Goal: Transaction & Acquisition: Purchase product/service

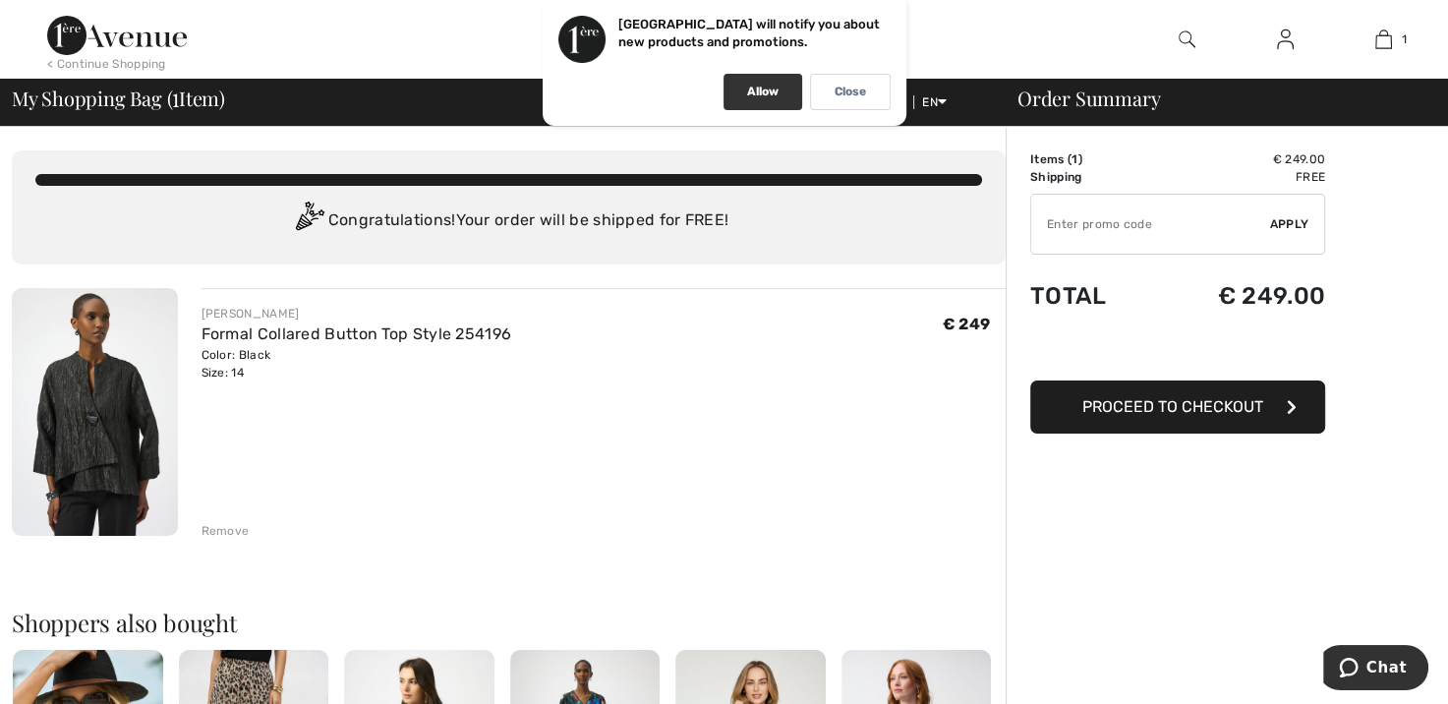
click at [767, 98] on p "Allow" at bounding box center [762, 92] width 31 height 15
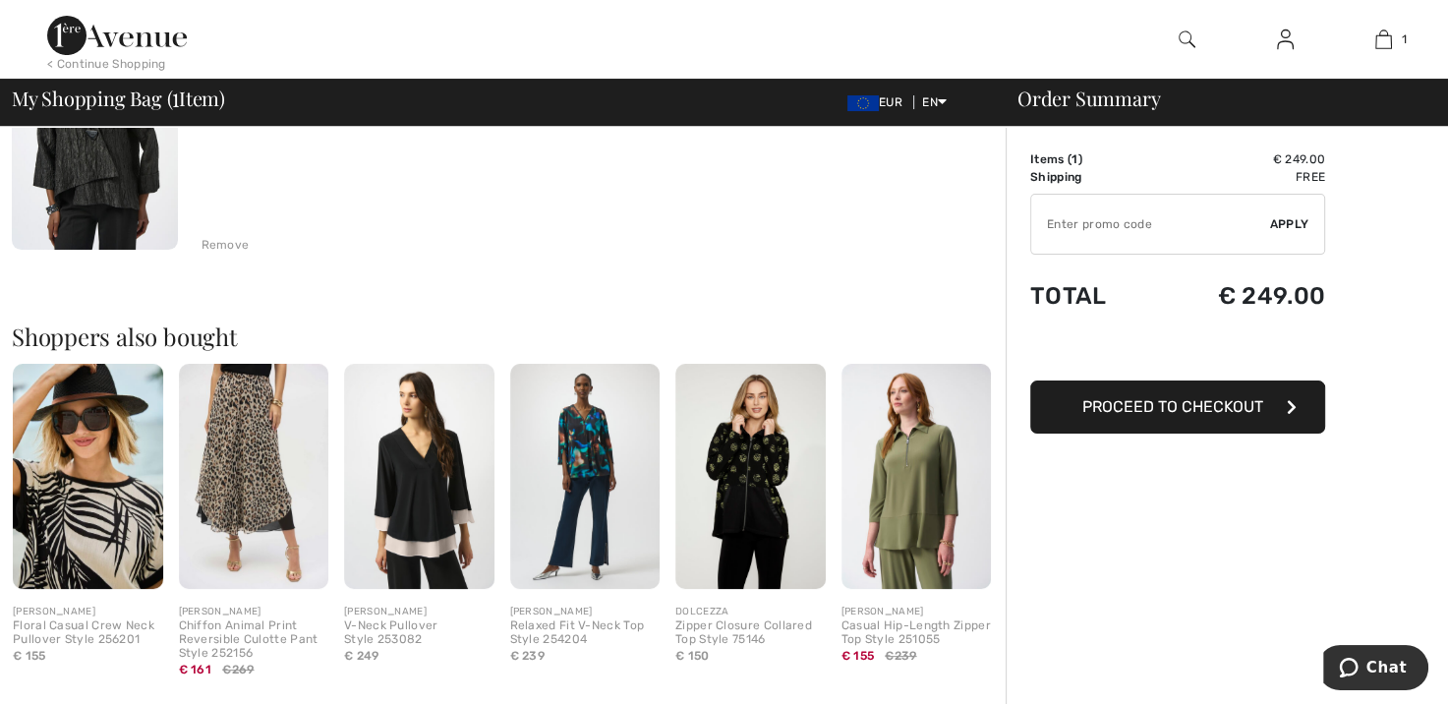
scroll to position [393, 0]
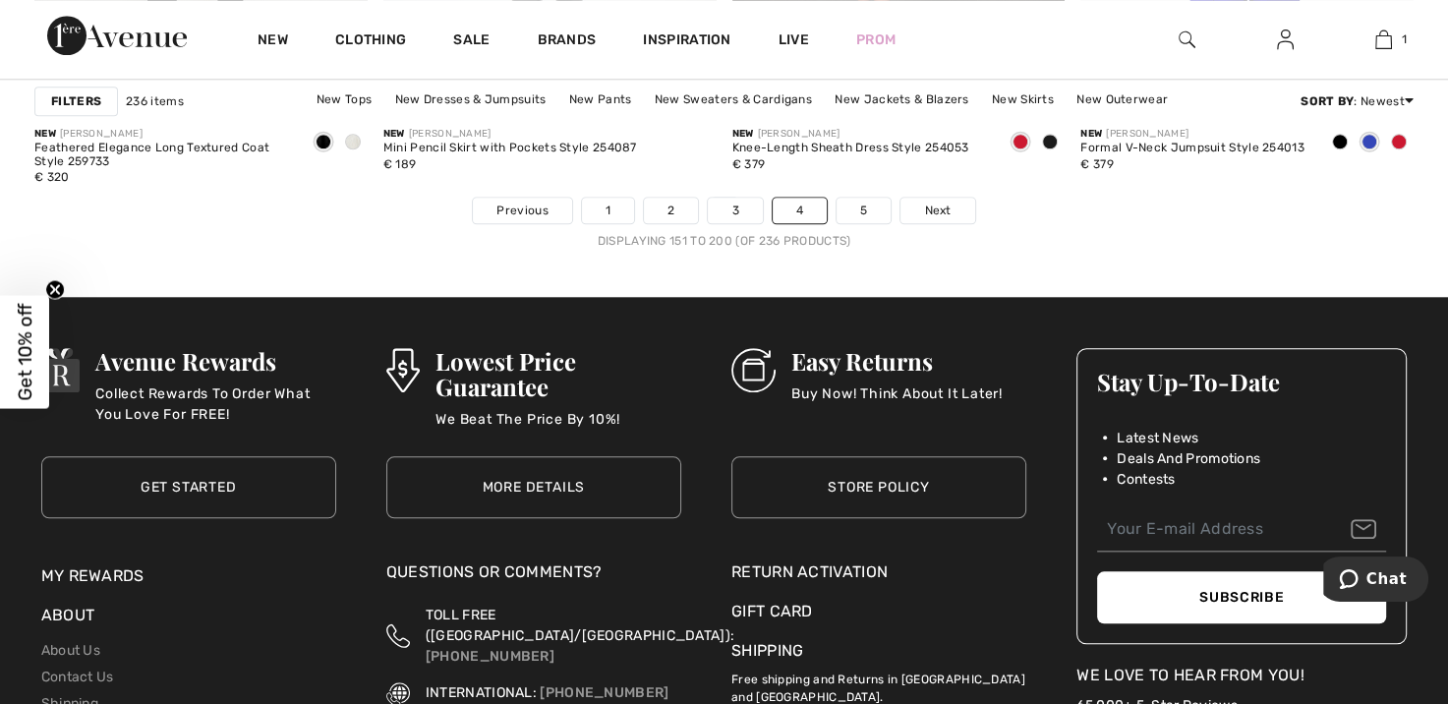
scroll to position [9062, 0]
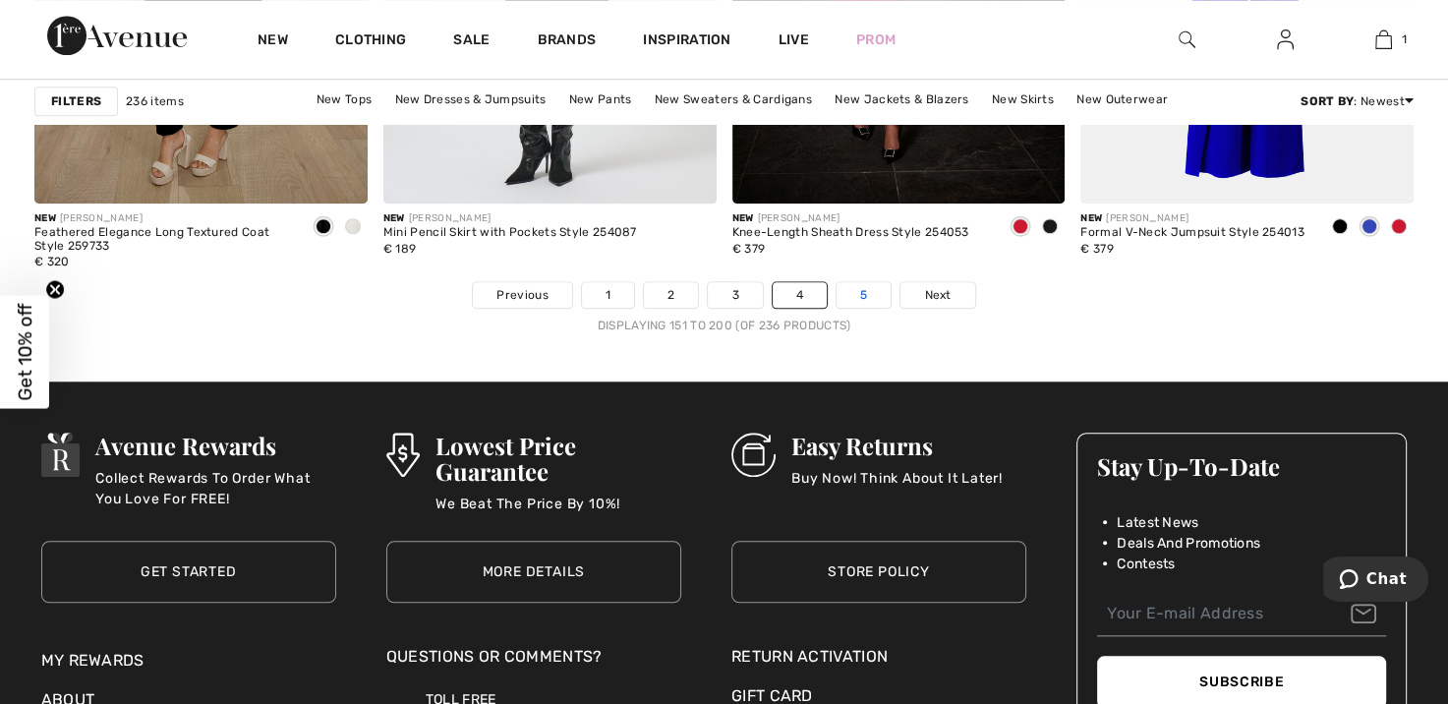
click at [853, 293] on link "5" at bounding box center [864, 295] width 54 height 26
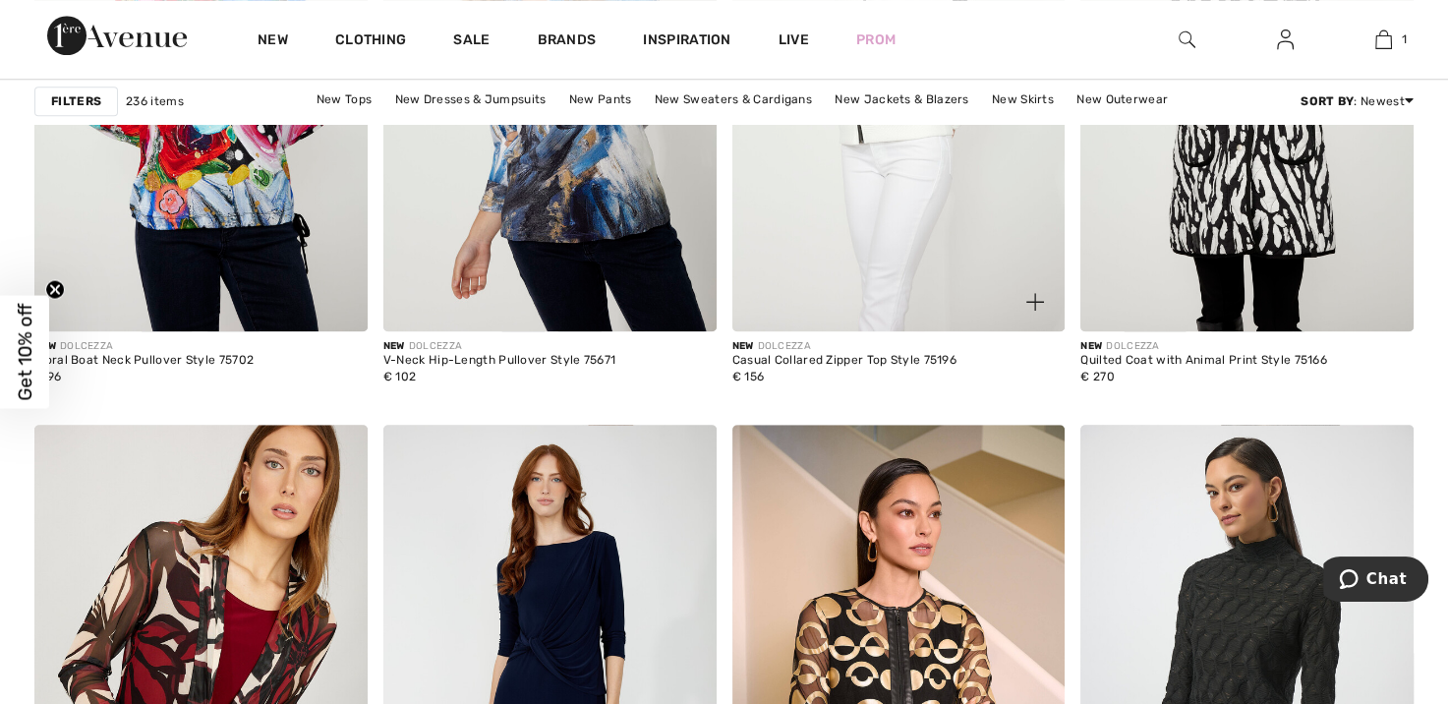
scroll to position [1967, 0]
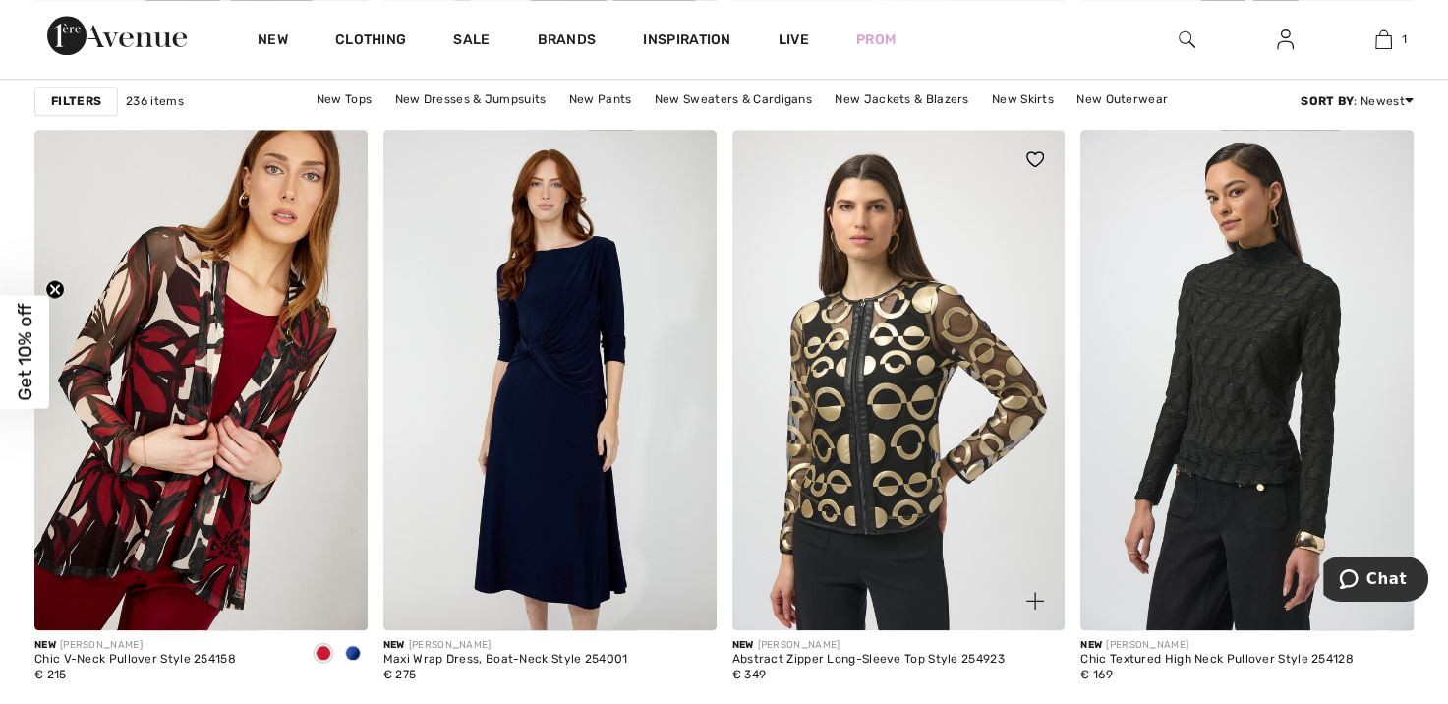
click at [880, 428] on img at bounding box center [899, 380] width 333 height 500
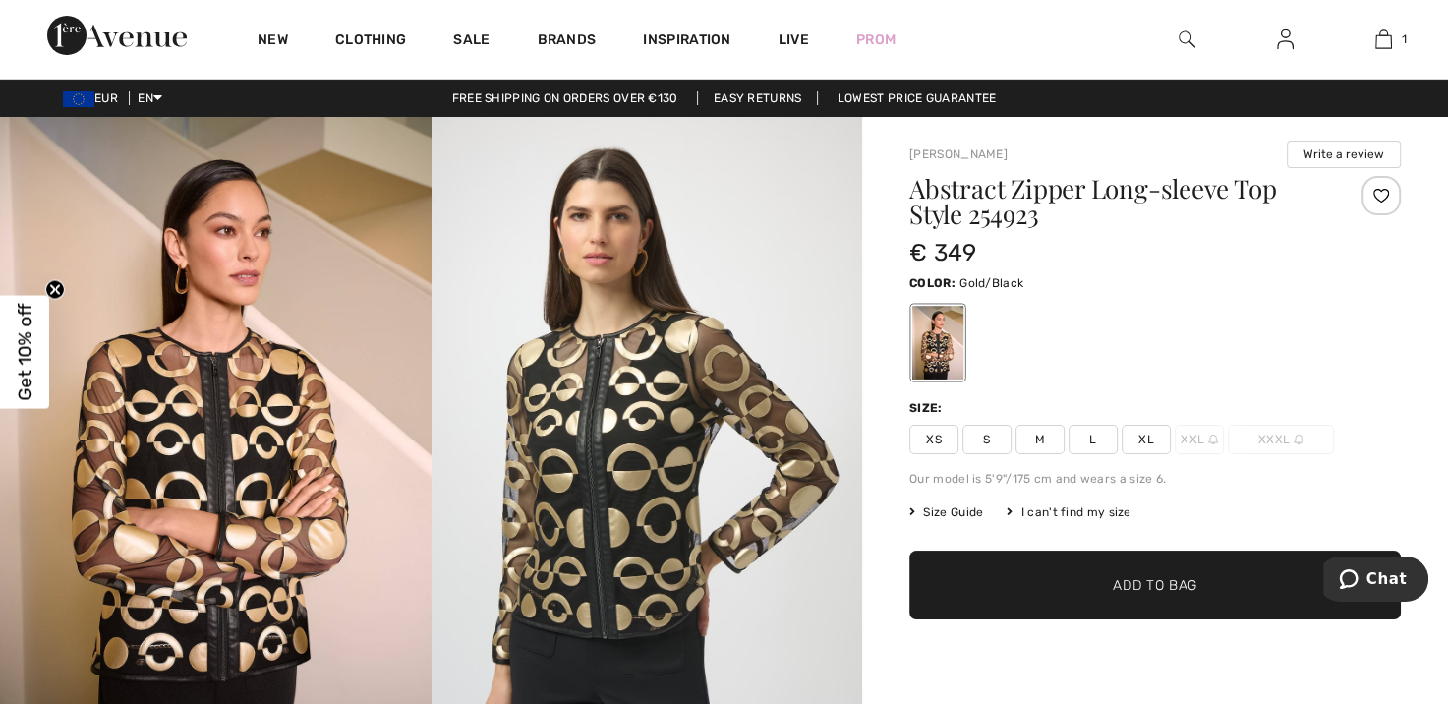
click at [1128, 439] on span "XL" at bounding box center [1146, 440] width 49 height 30
click at [1174, 575] on span "Add to Bag" at bounding box center [1155, 585] width 85 height 21
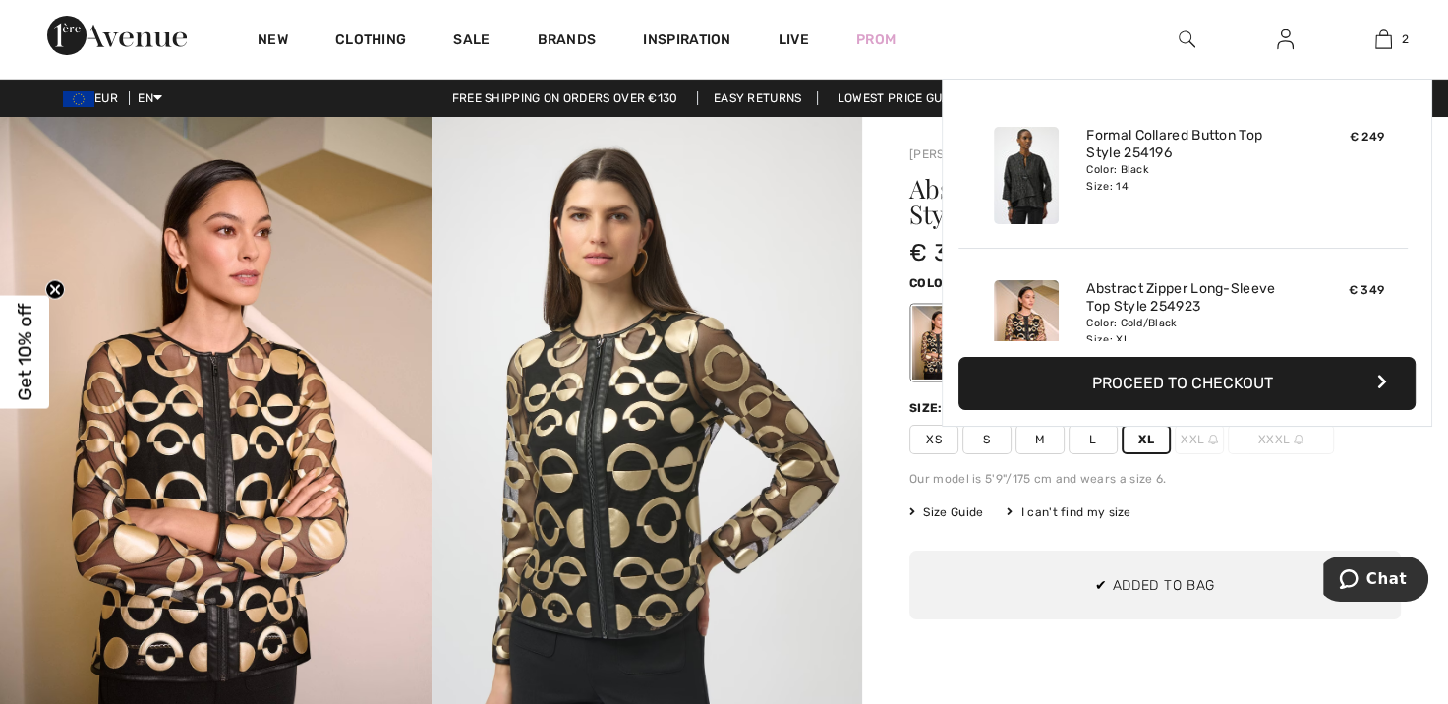
scroll to position [60, 0]
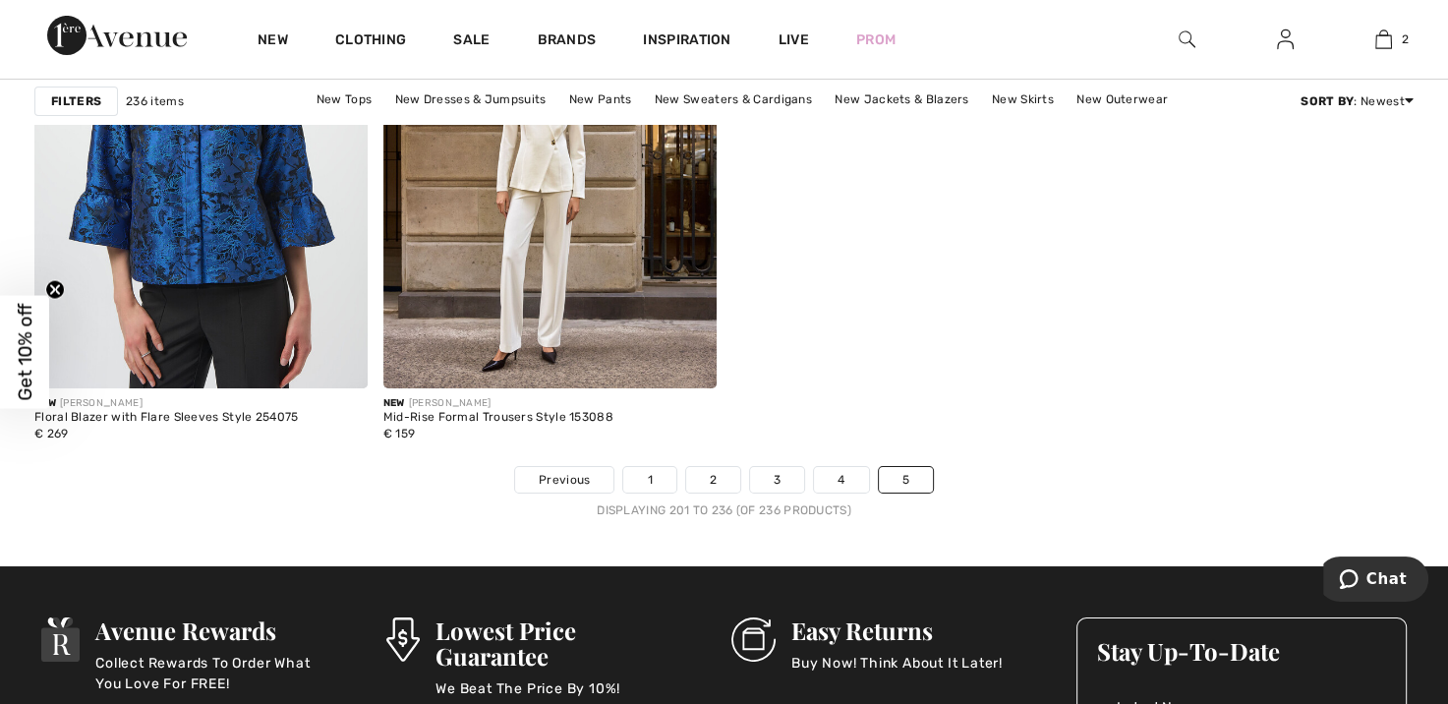
scroll to position [6834, 0]
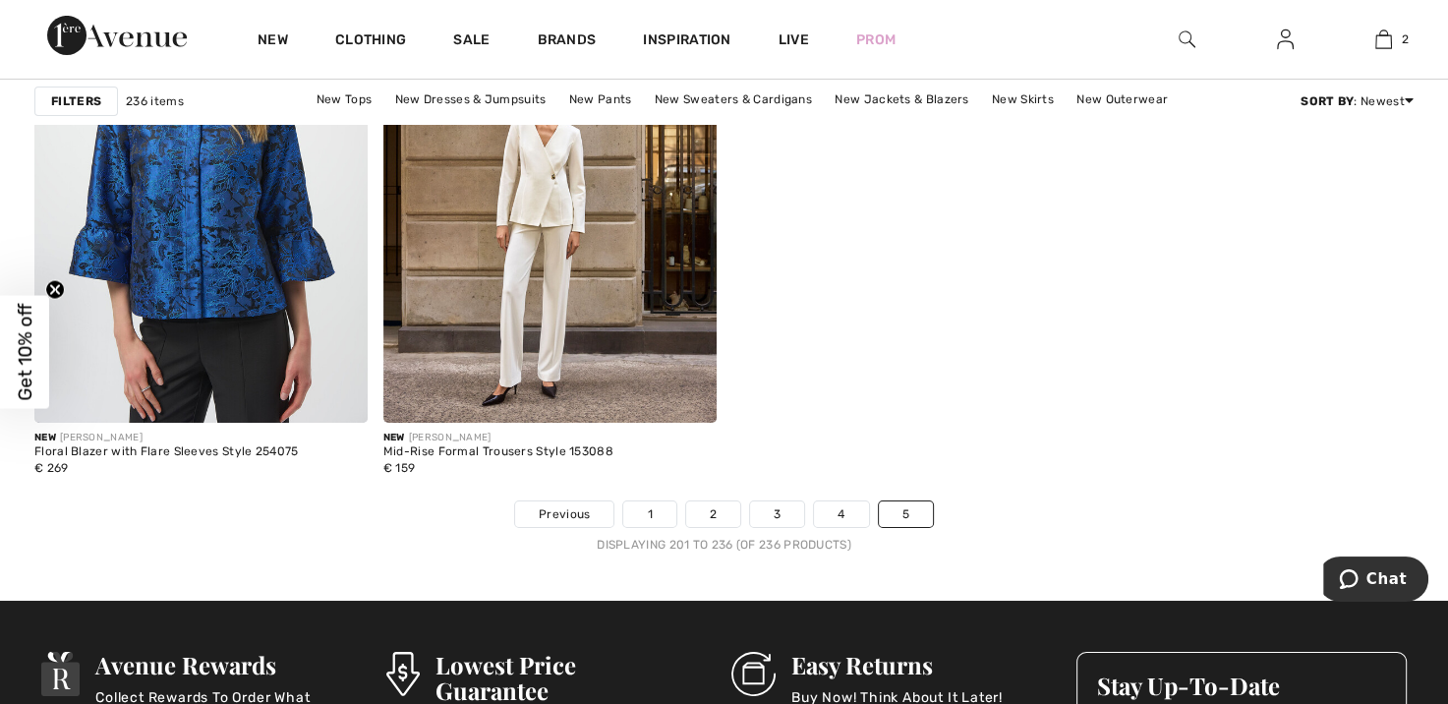
click at [970, 507] on ul "Previous 1 2 3 4 5" at bounding box center [724, 515] width 1380 height 28
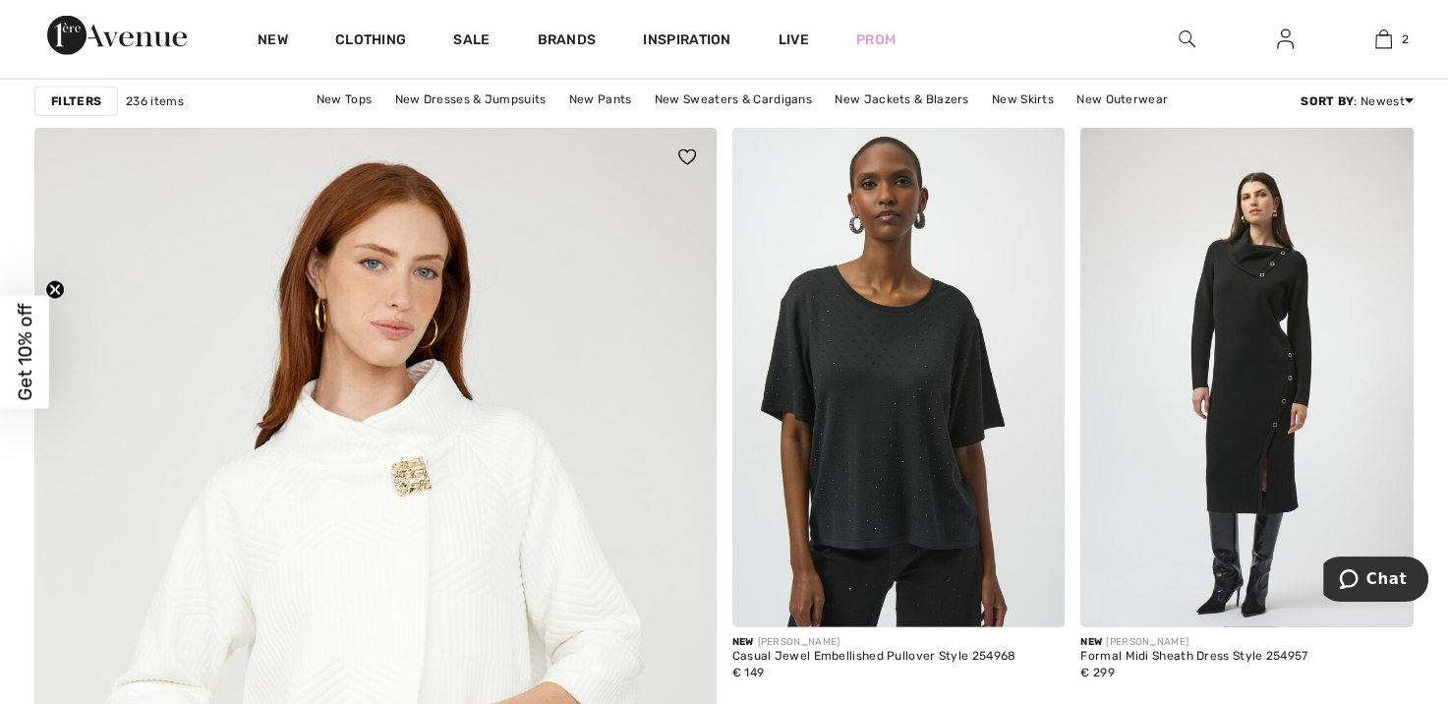
scroll to position [4769, 0]
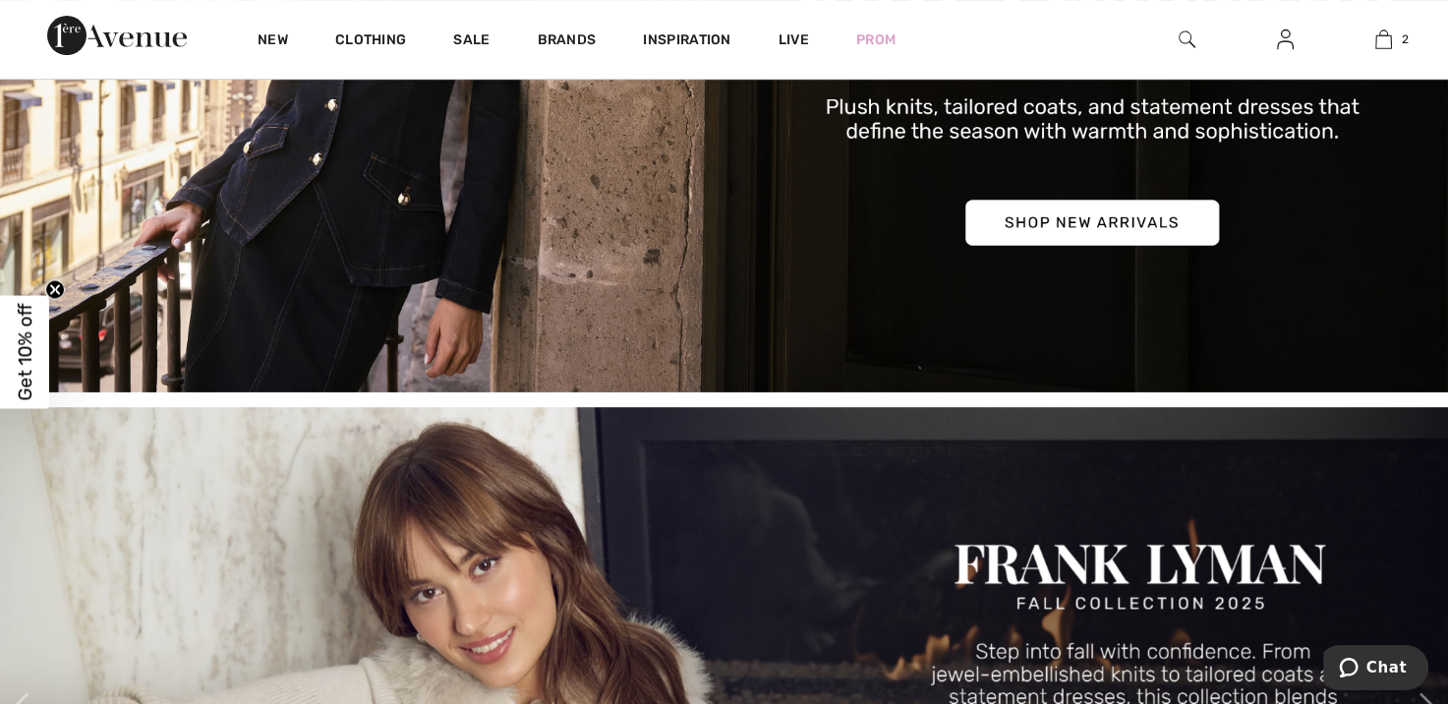
scroll to position [295, 0]
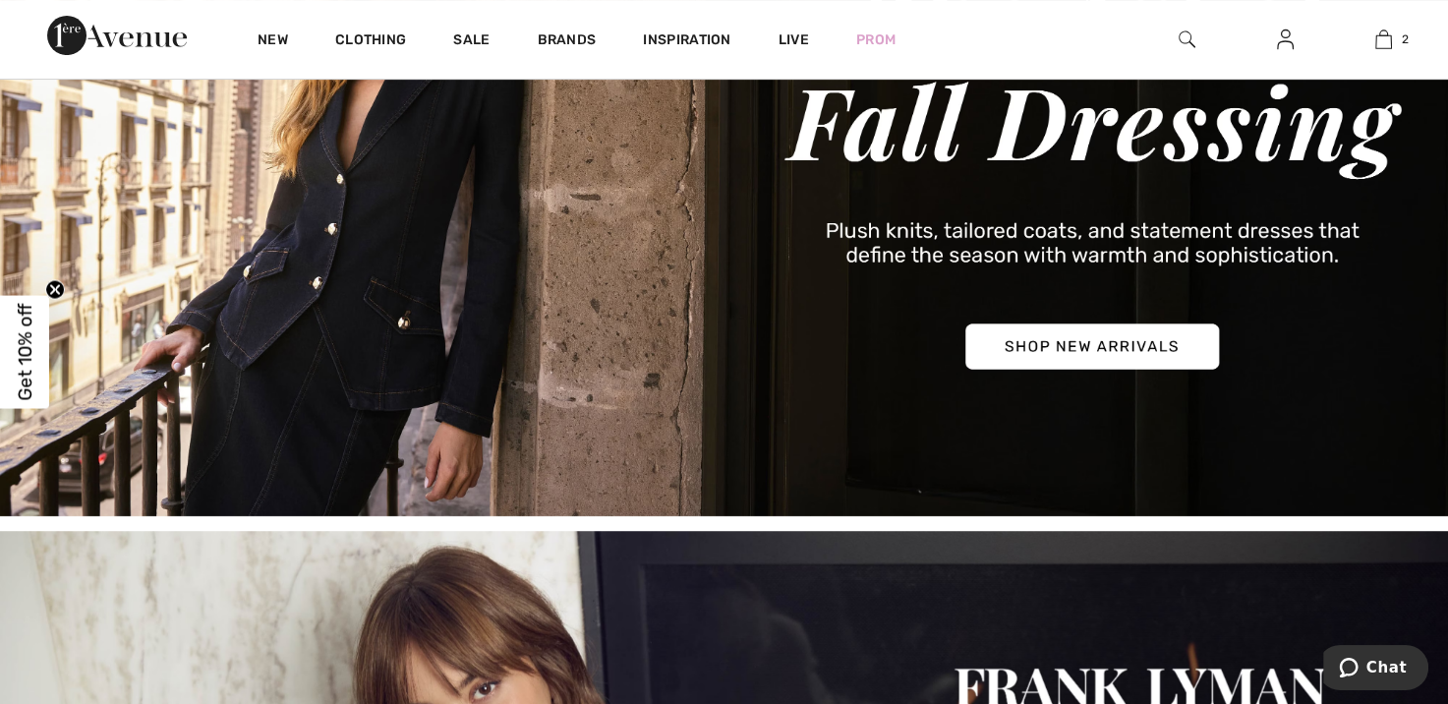
click at [1053, 354] on img at bounding box center [724, 169] width 1448 height 694
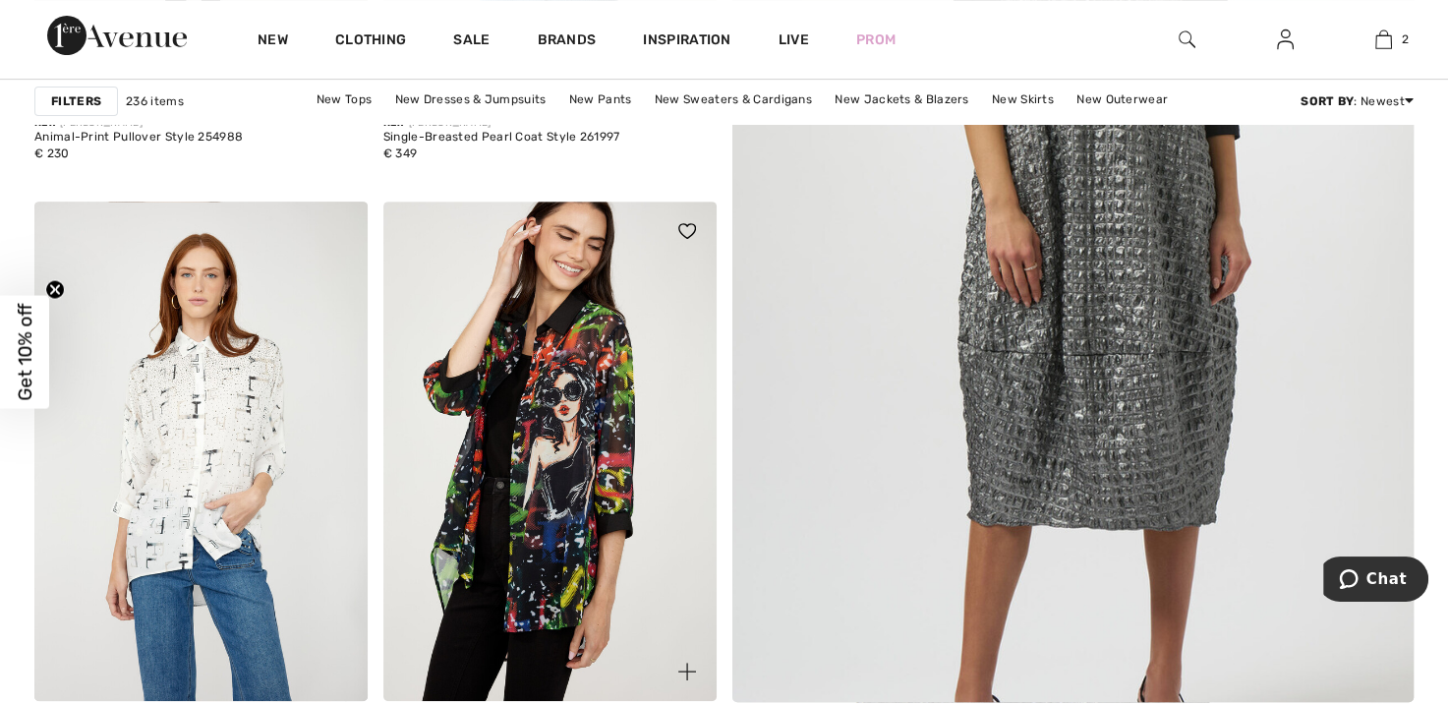
scroll to position [787, 0]
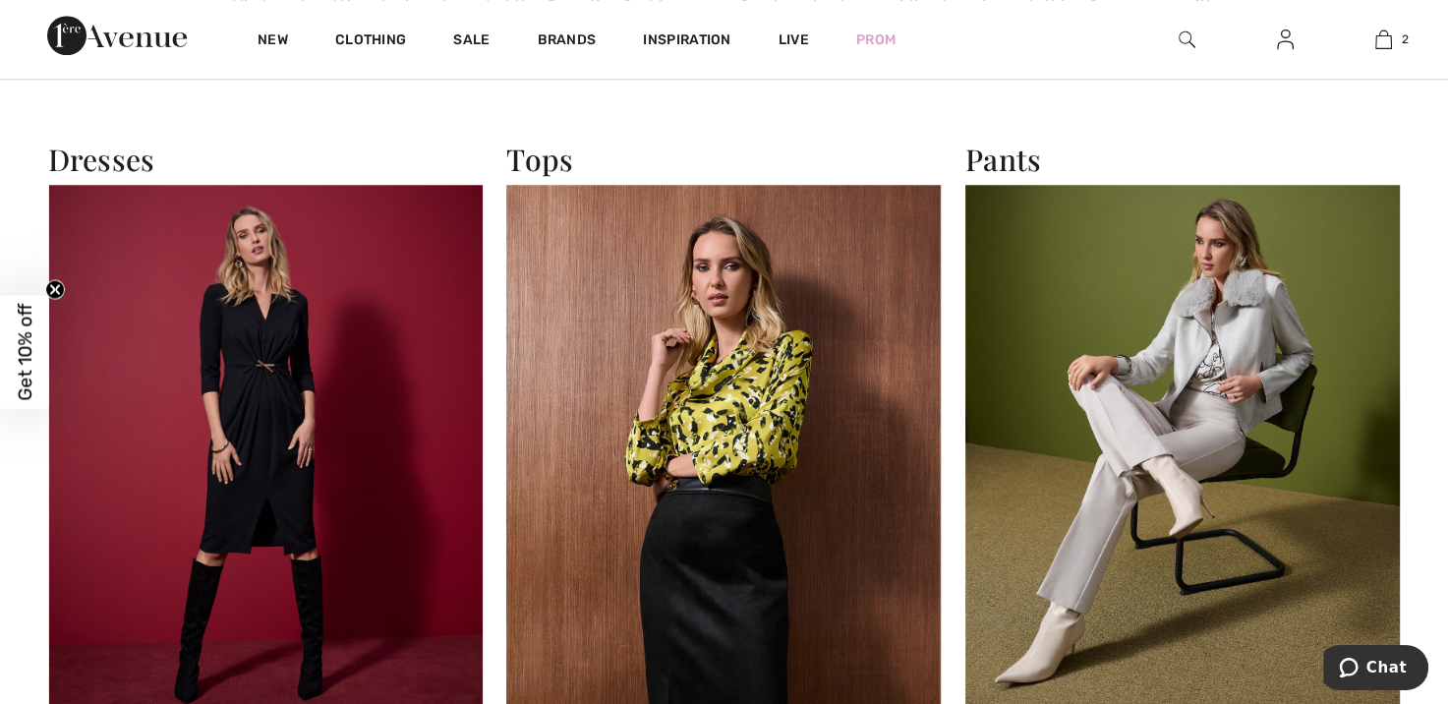
scroll to position [1671, 0]
click at [1159, 337] on img at bounding box center [1184, 450] width 436 height 531
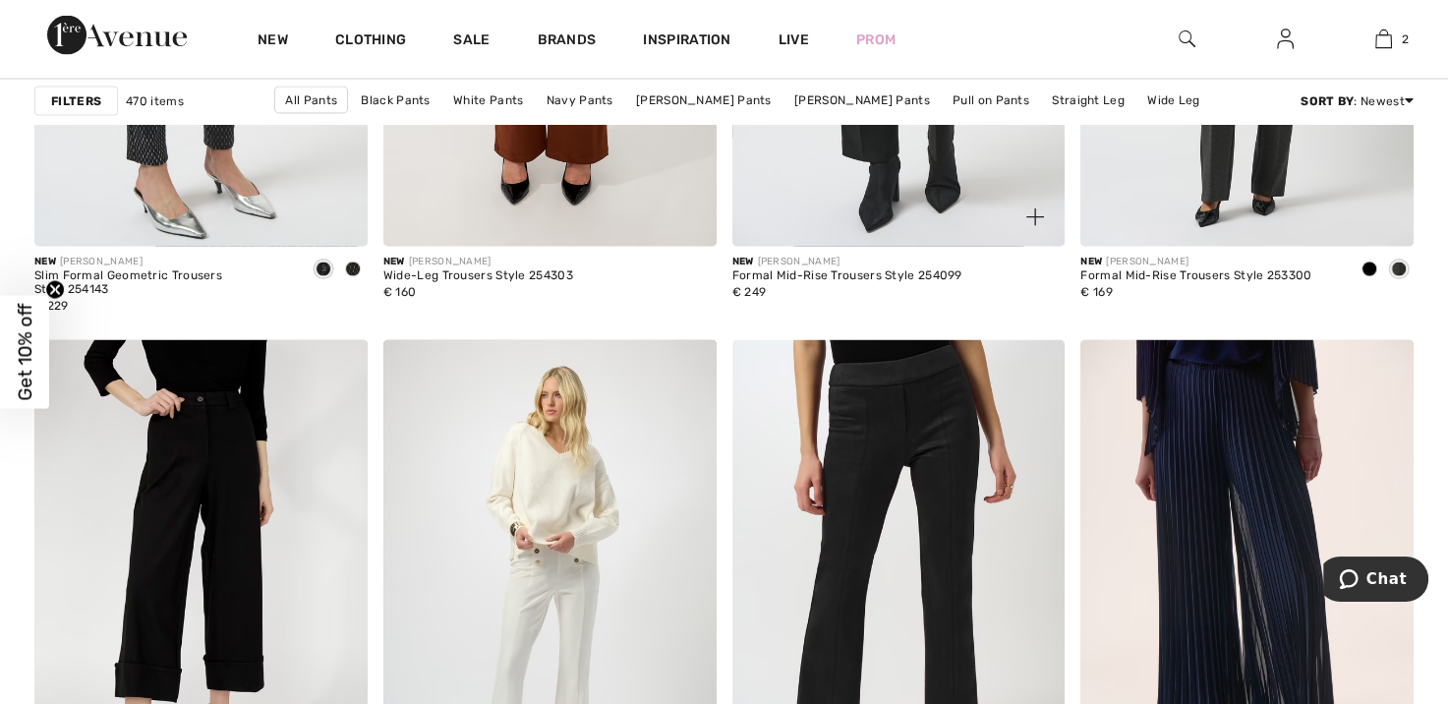
scroll to position [4032, 0]
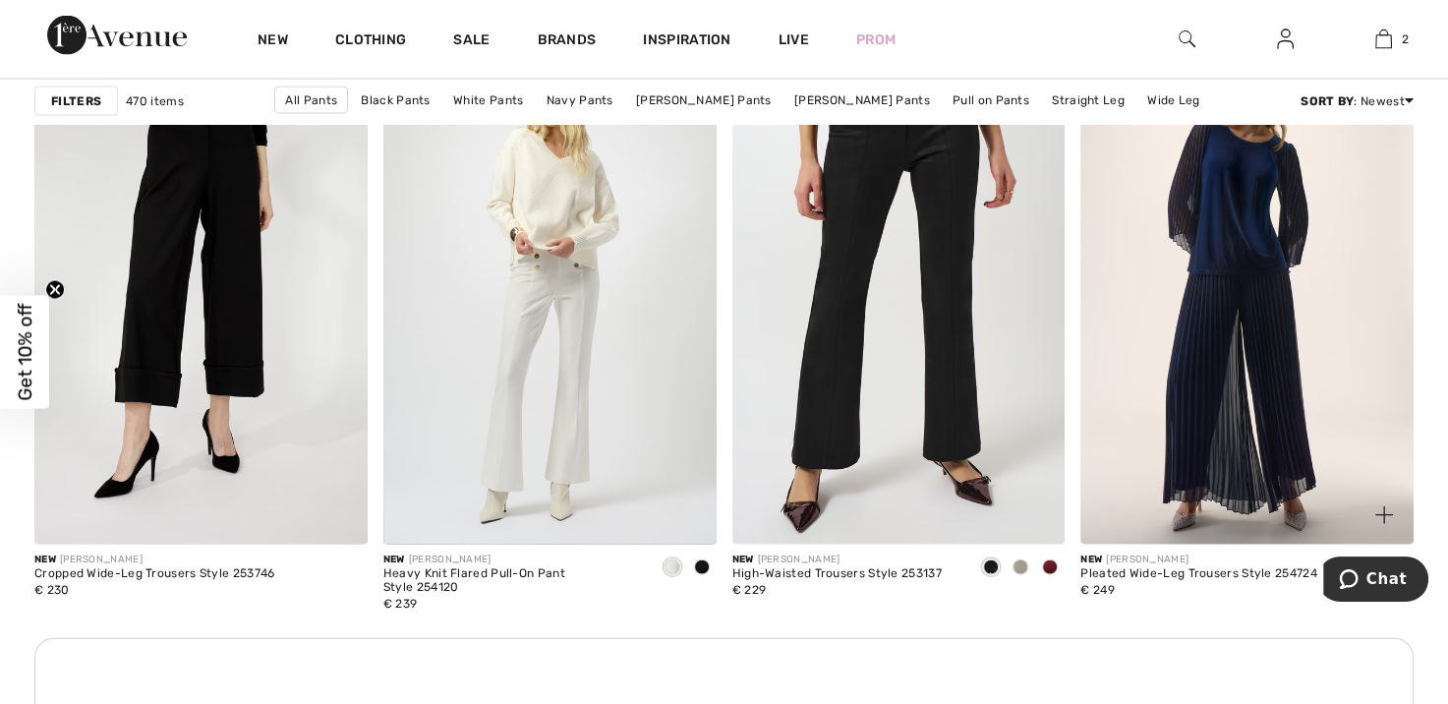
click at [1230, 397] on img at bounding box center [1247, 295] width 333 height 500
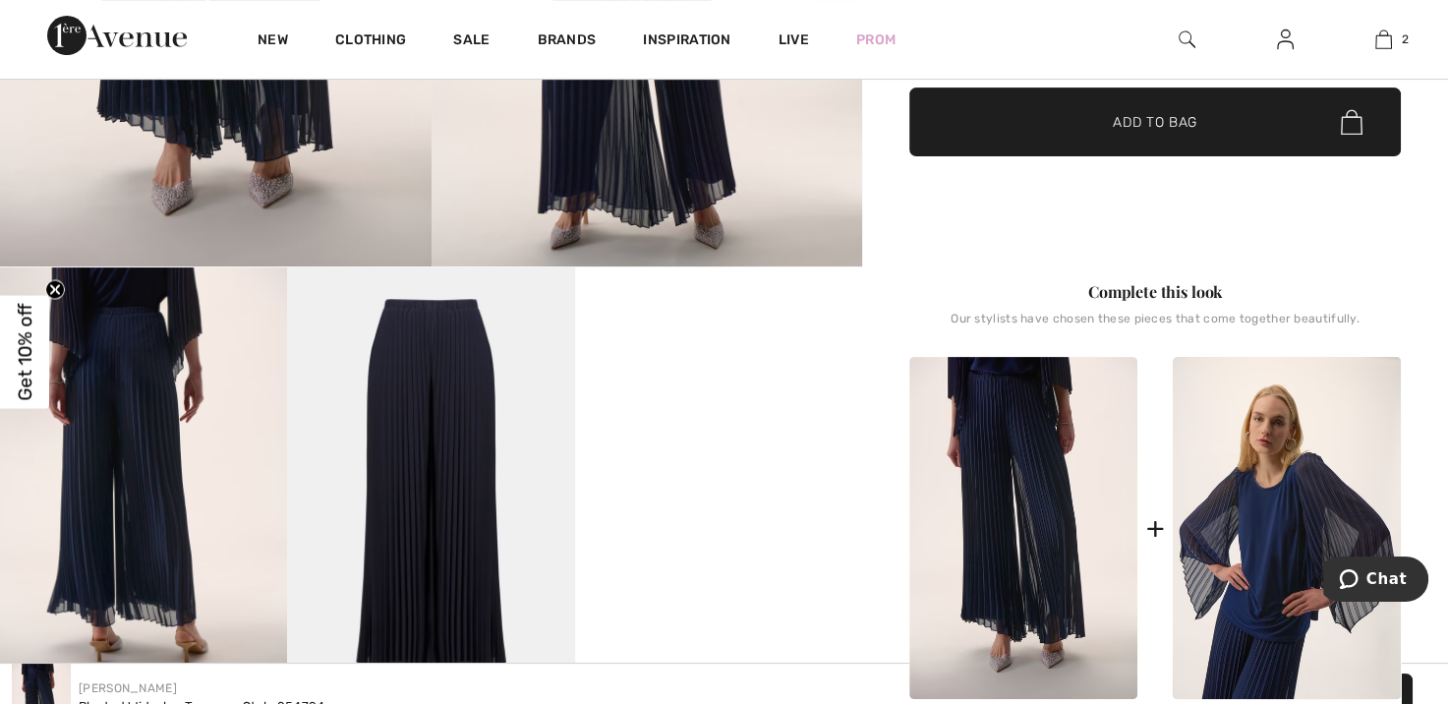
scroll to position [590, 0]
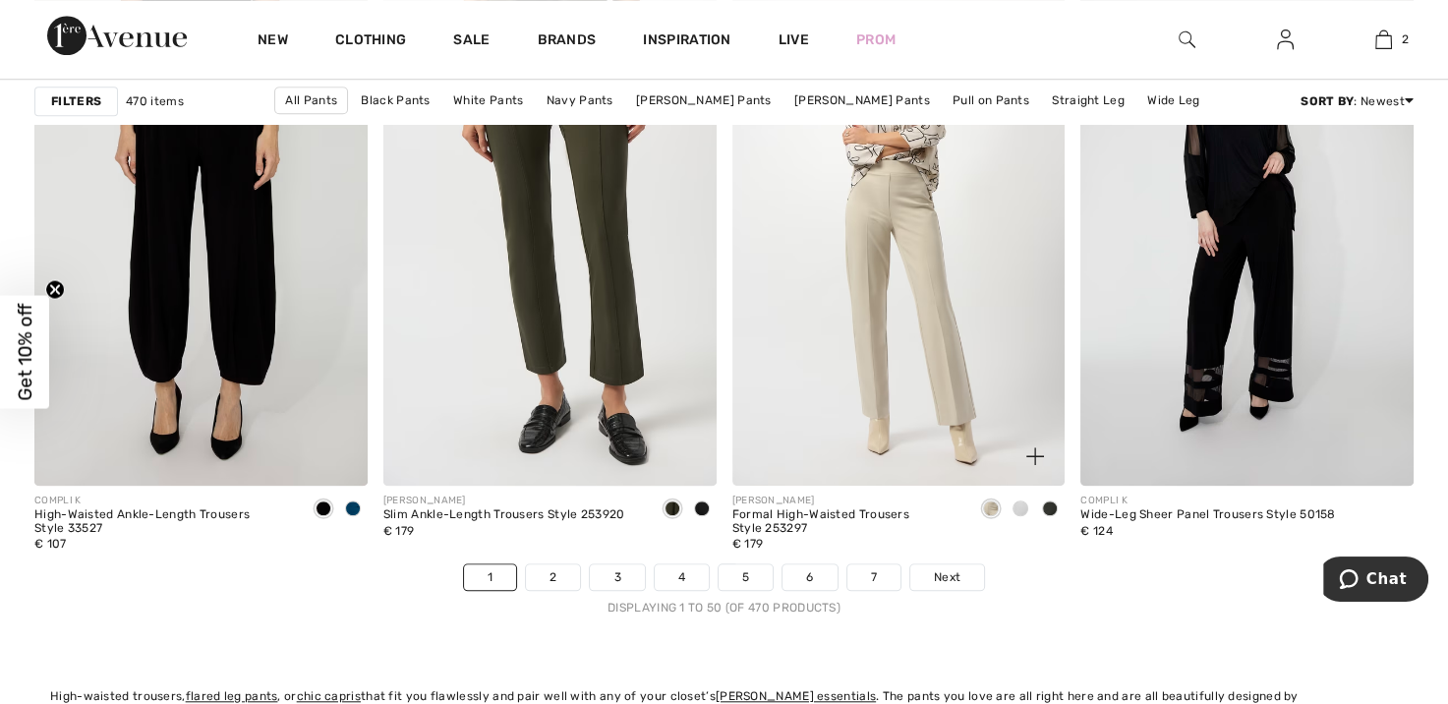
scroll to position [9047, 0]
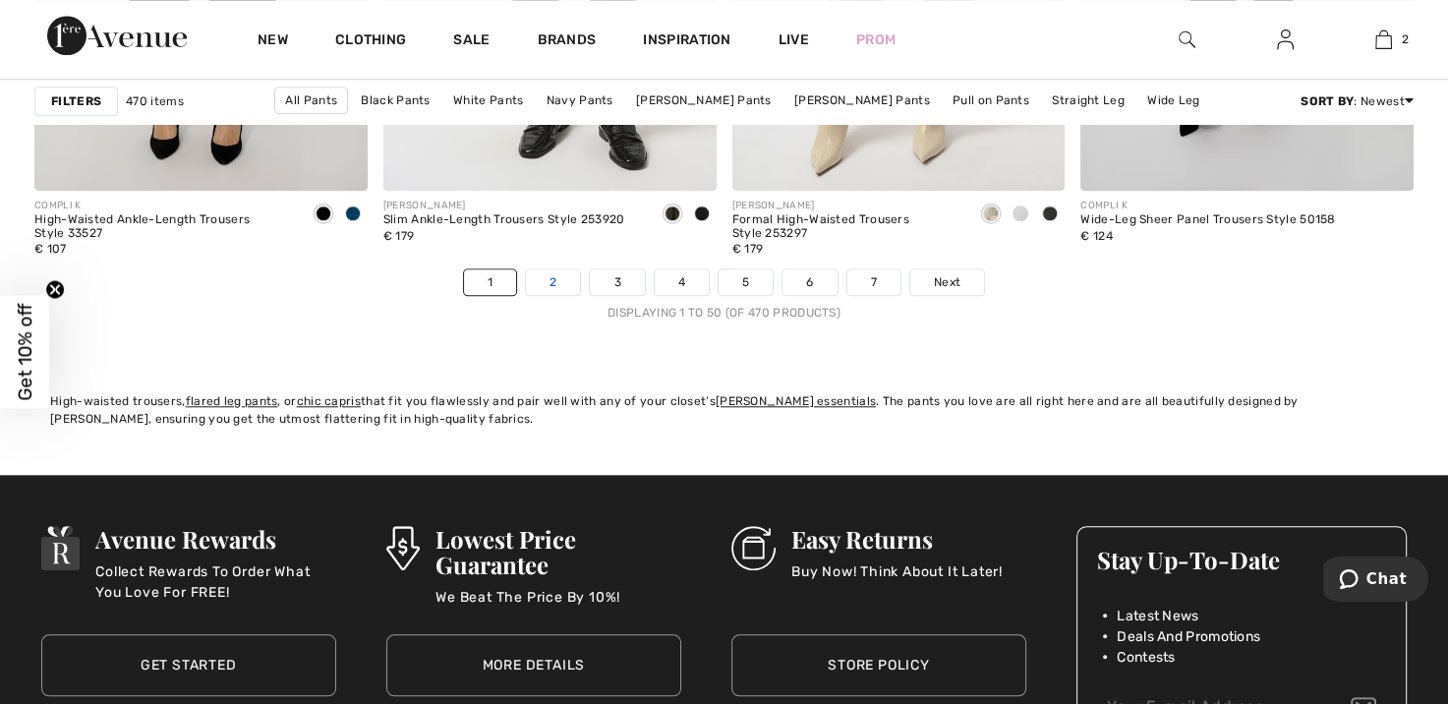
click at [557, 281] on link "2" at bounding box center [553, 282] width 54 height 26
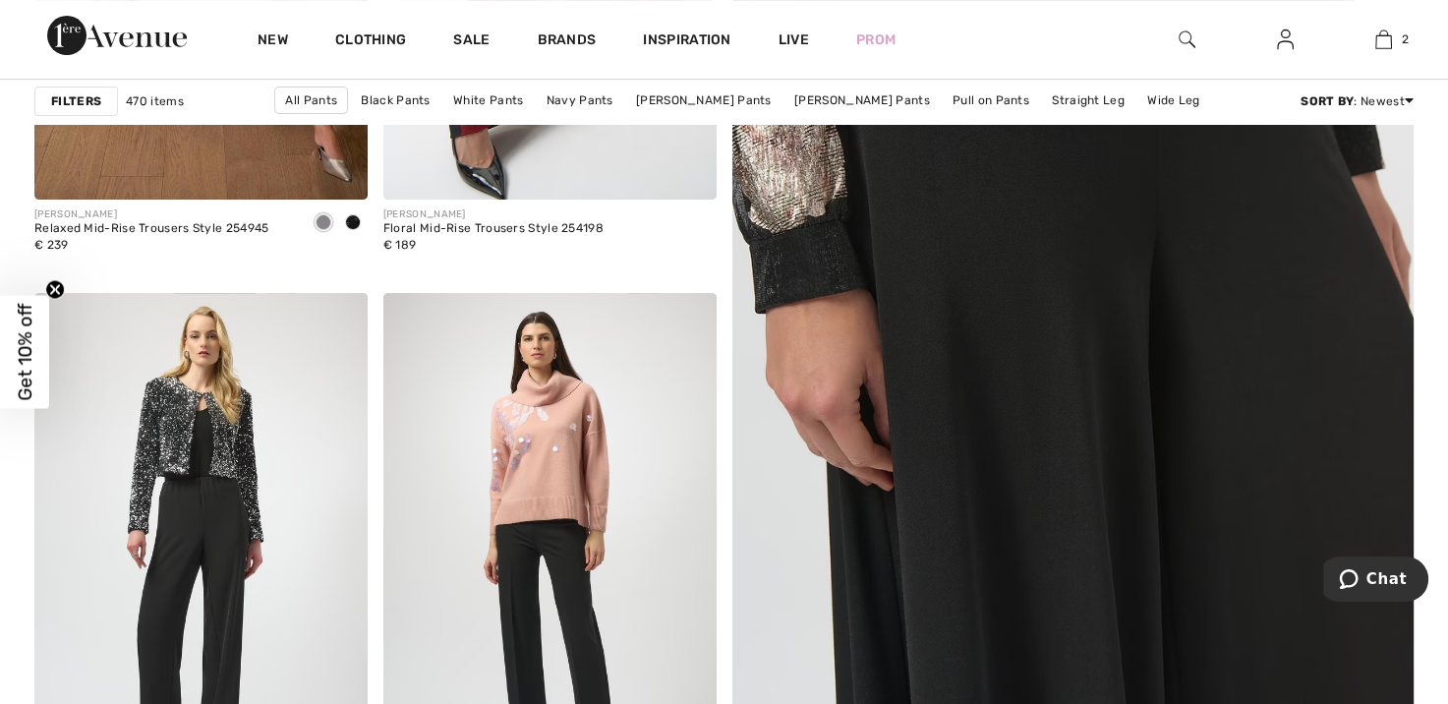
scroll to position [295, 0]
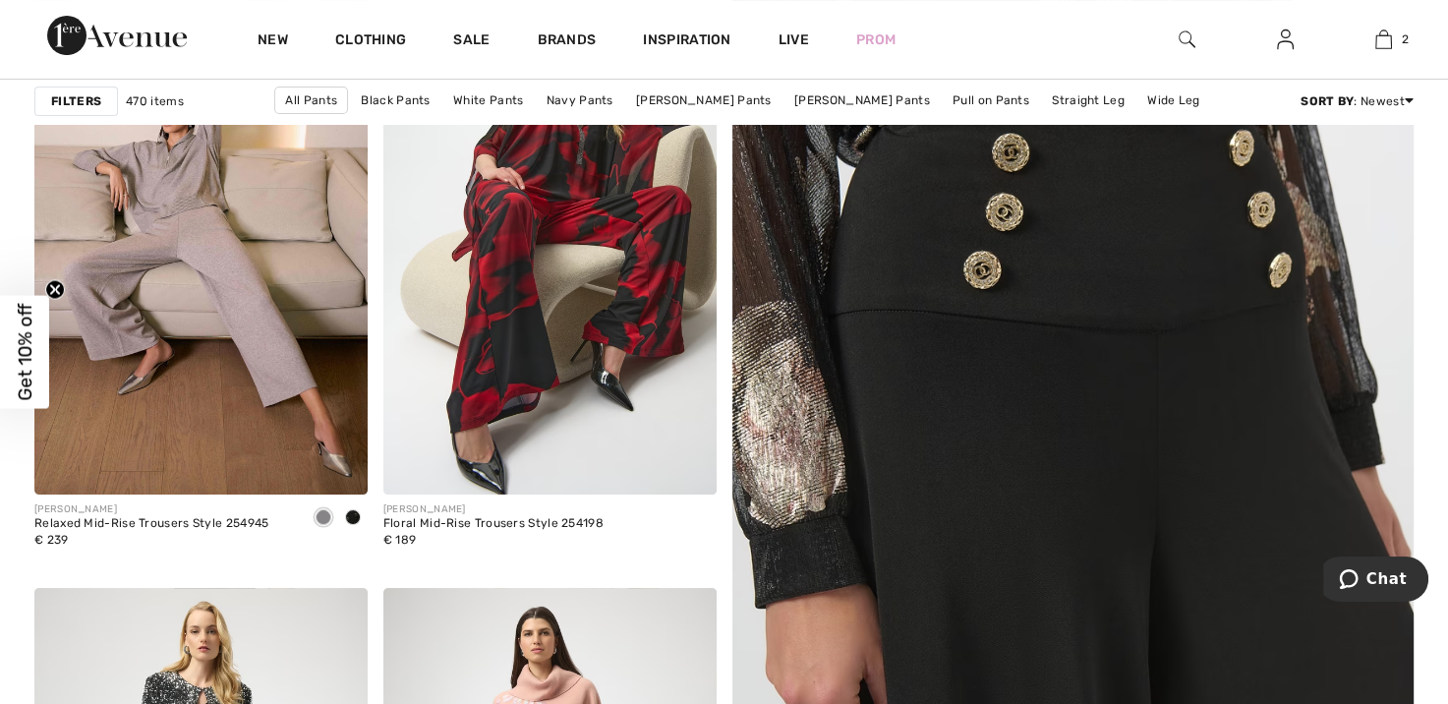
click at [1107, 409] on img at bounding box center [1073, 608] width 818 height 1227
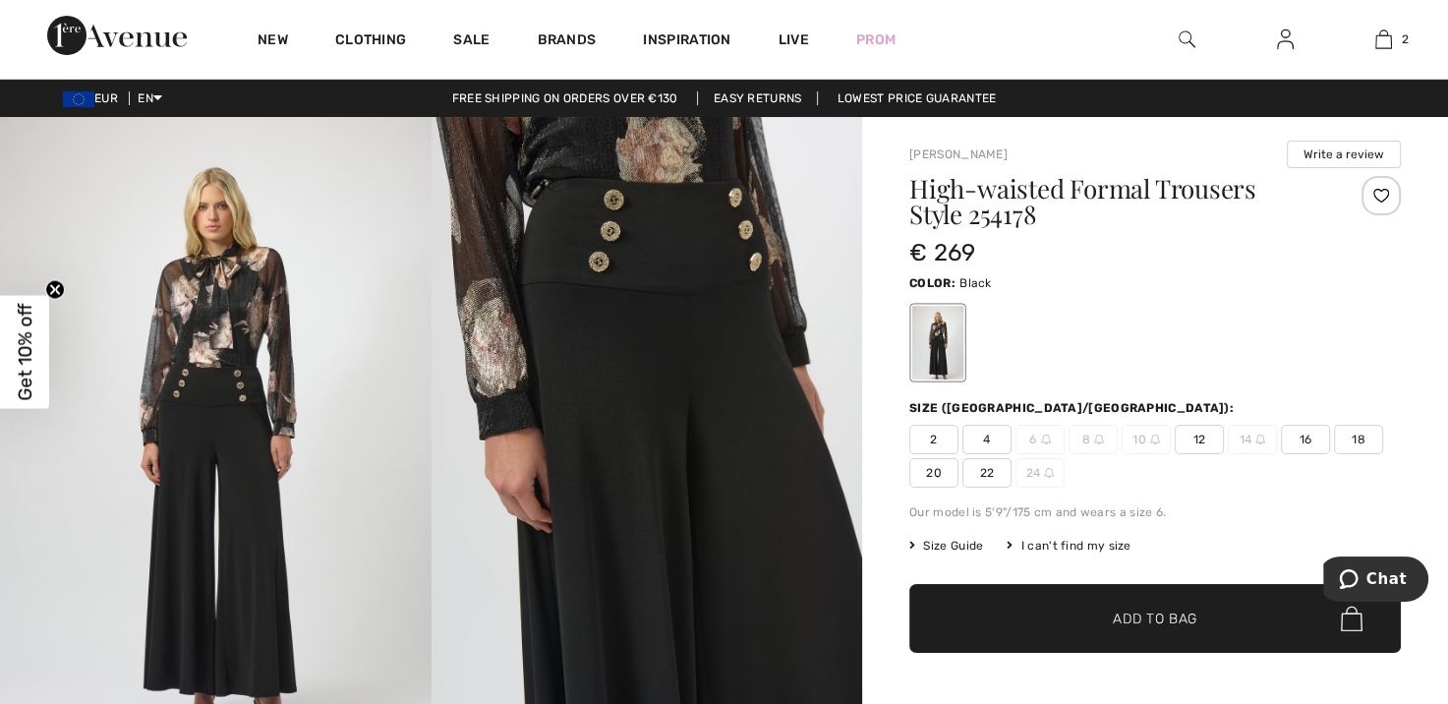
click at [1302, 448] on span "16" at bounding box center [1305, 440] width 49 height 30
click at [1208, 600] on span "✔ Added to Bag Add to Bag" at bounding box center [1156, 618] width 492 height 69
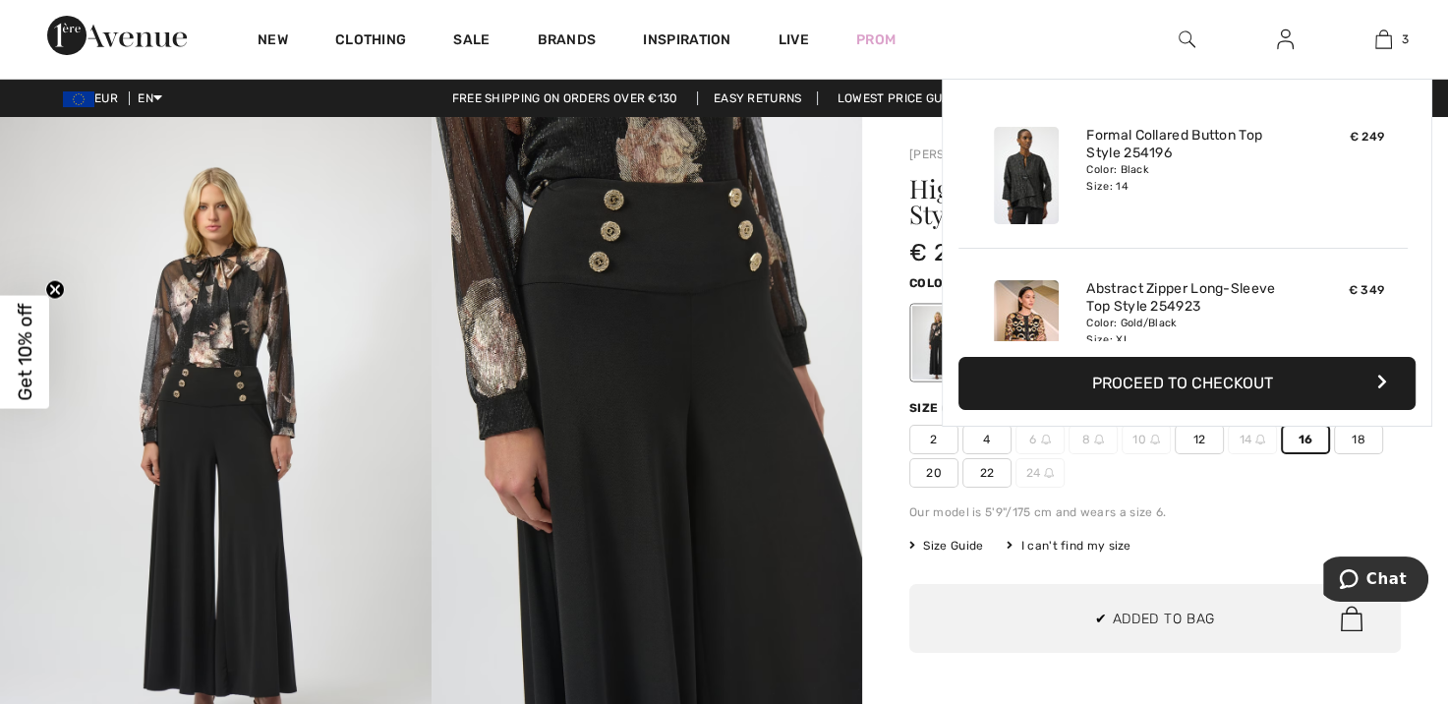
scroll to position [213, 0]
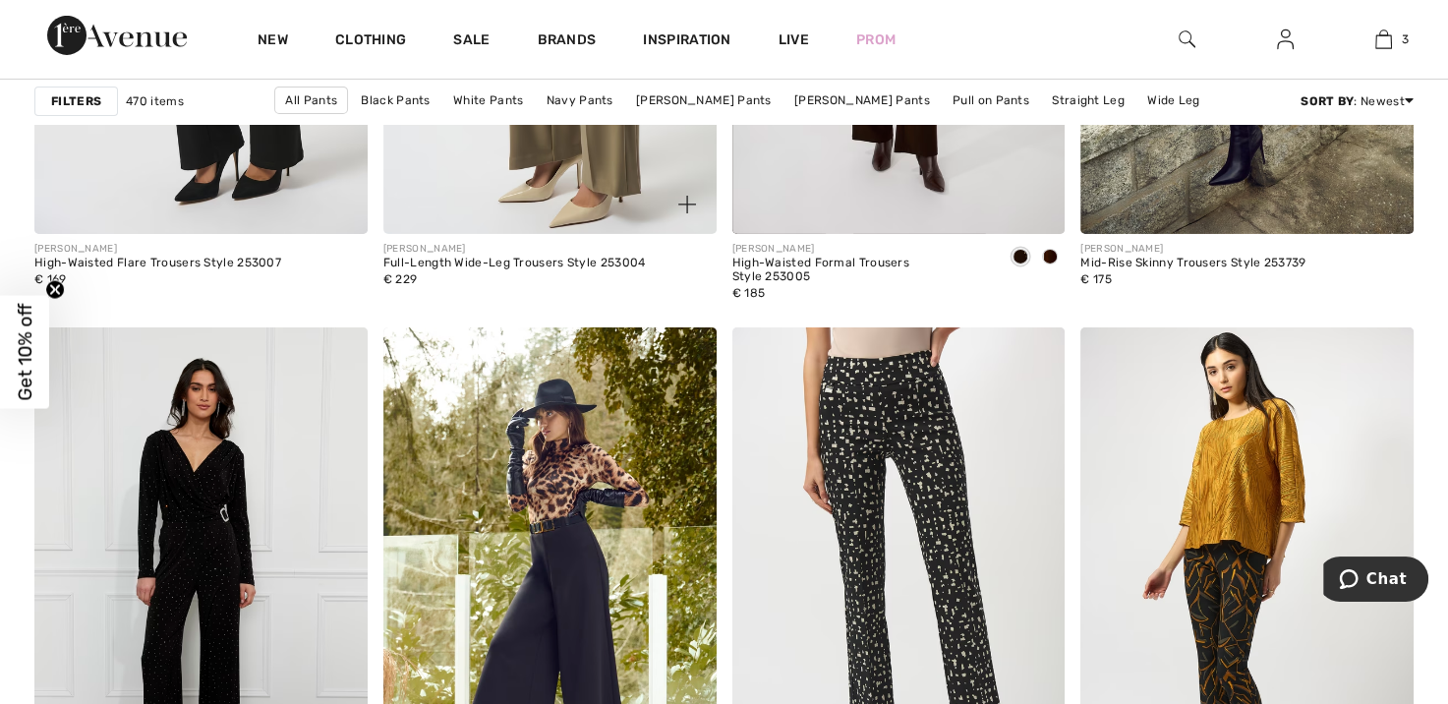
scroll to position [6490, 0]
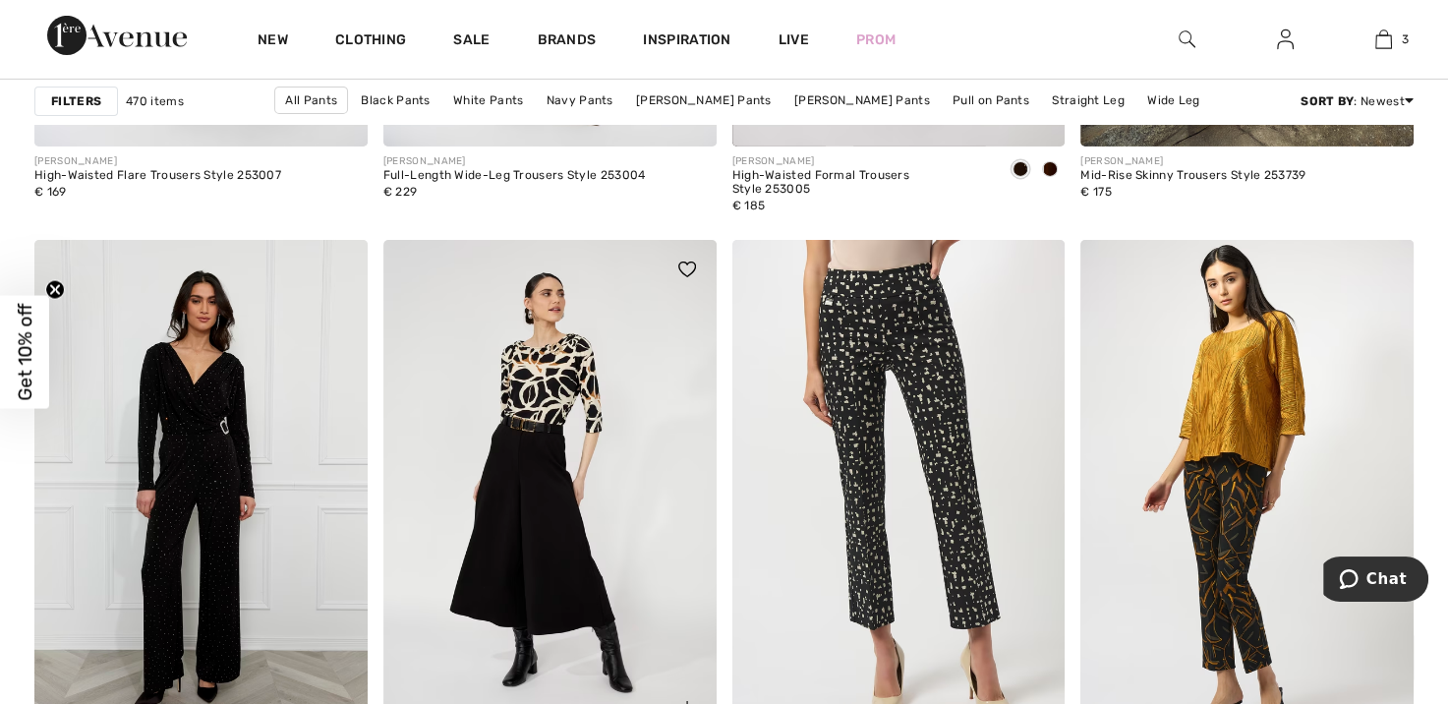
click at [540, 518] on img at bounding box center [550, 490] width 333 height 500
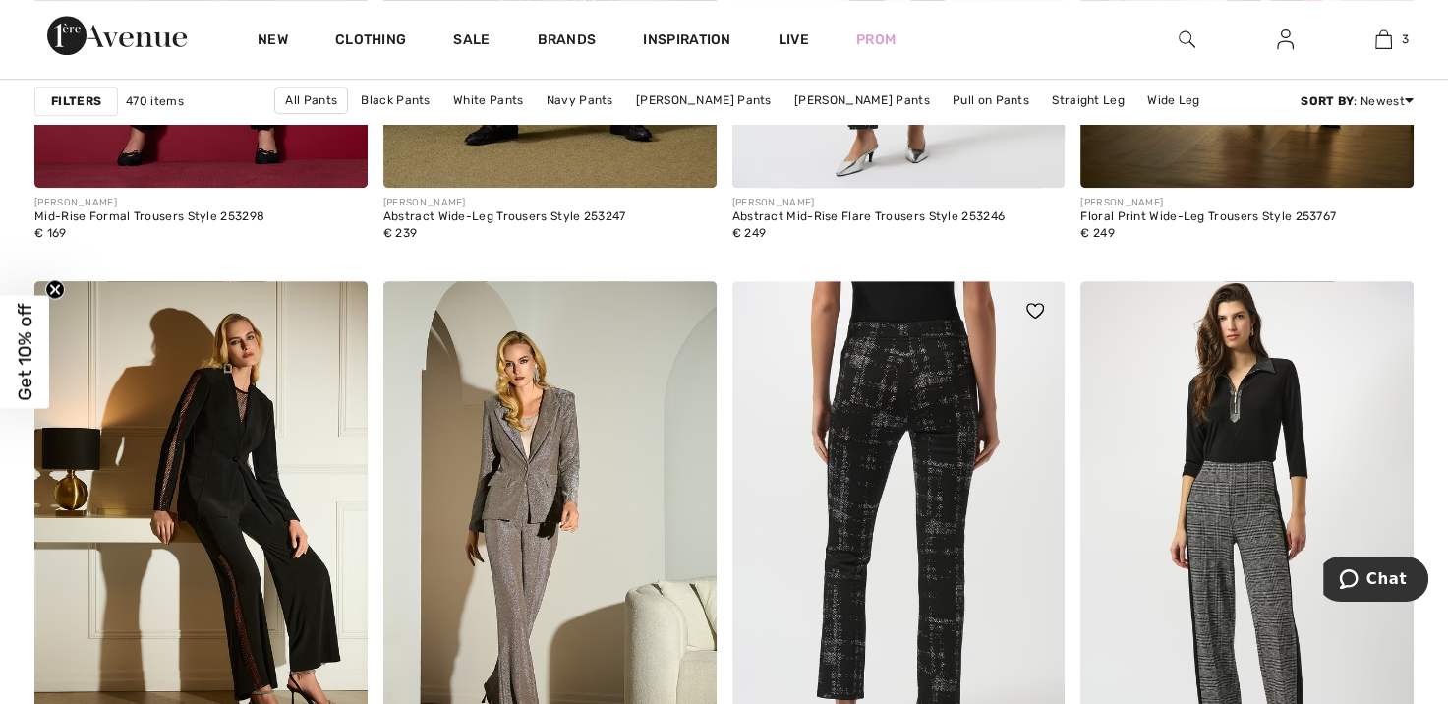
scroll to position [8752, 0]
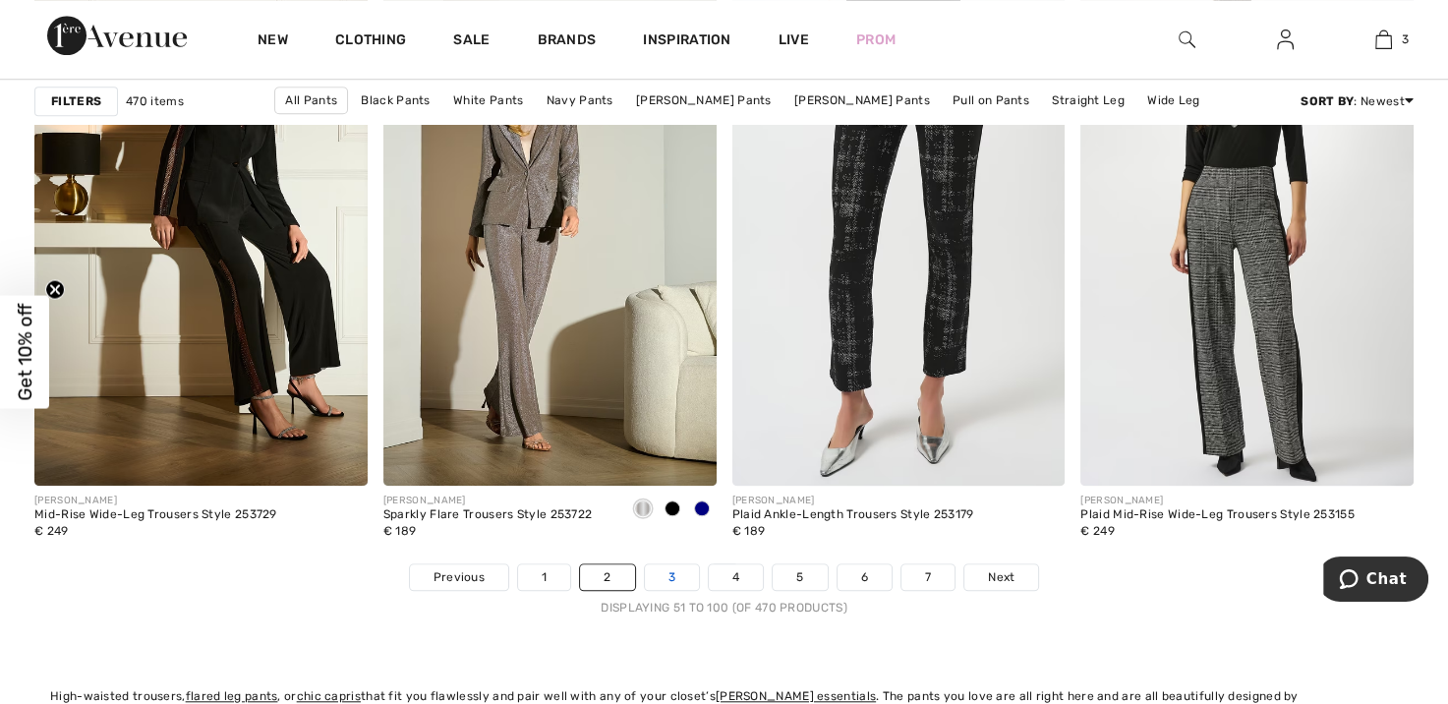
click at [666, 575] on link "3" at bounding box center [672, 577] width 54 height 26
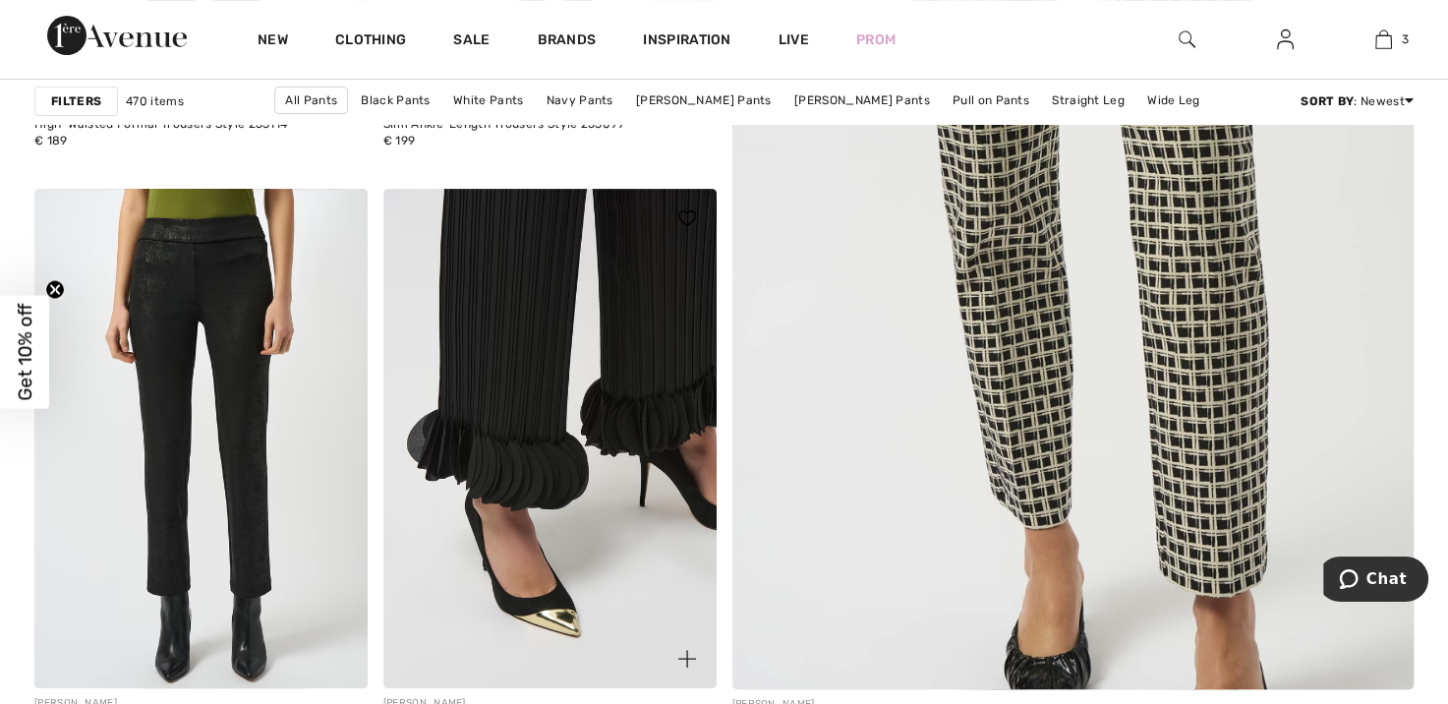
scroll to position [787, 0]
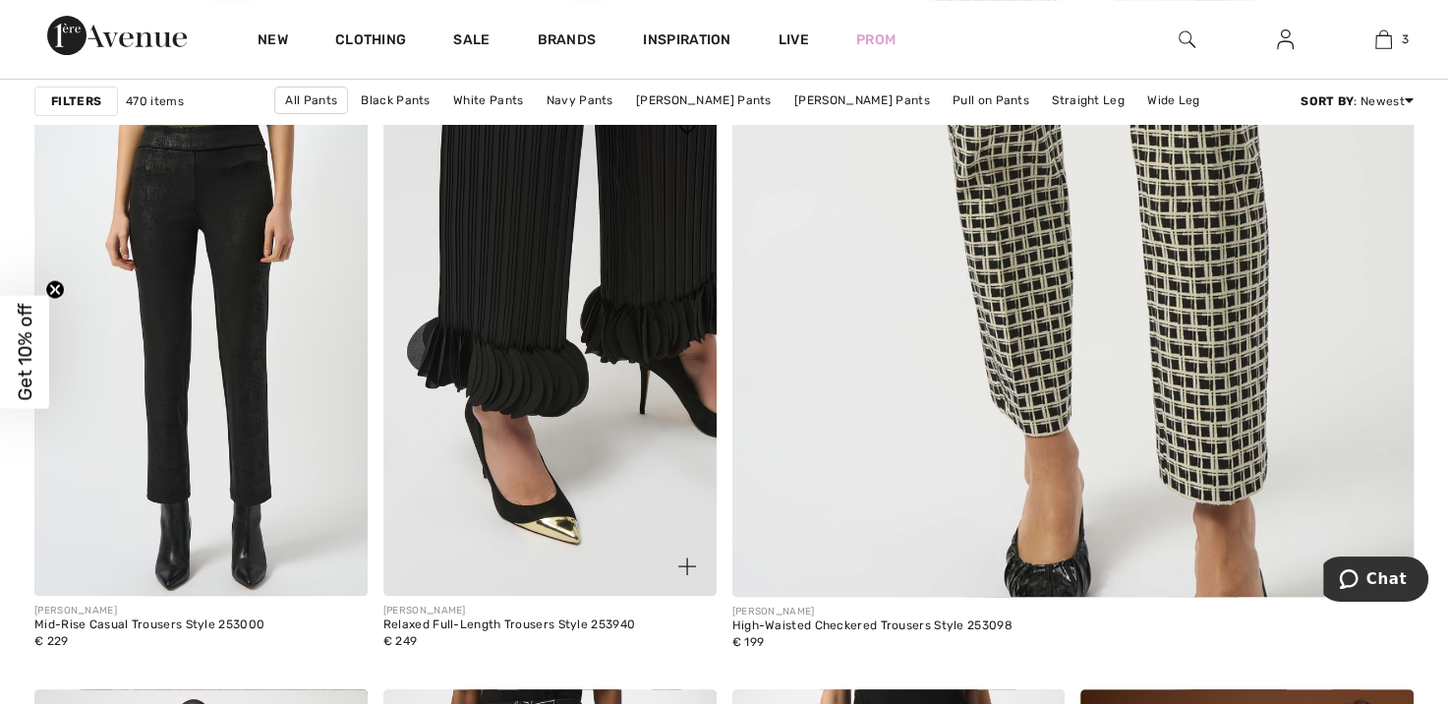
click at [596, 561] on img at bounding box center [550, 346] width 333 height 500
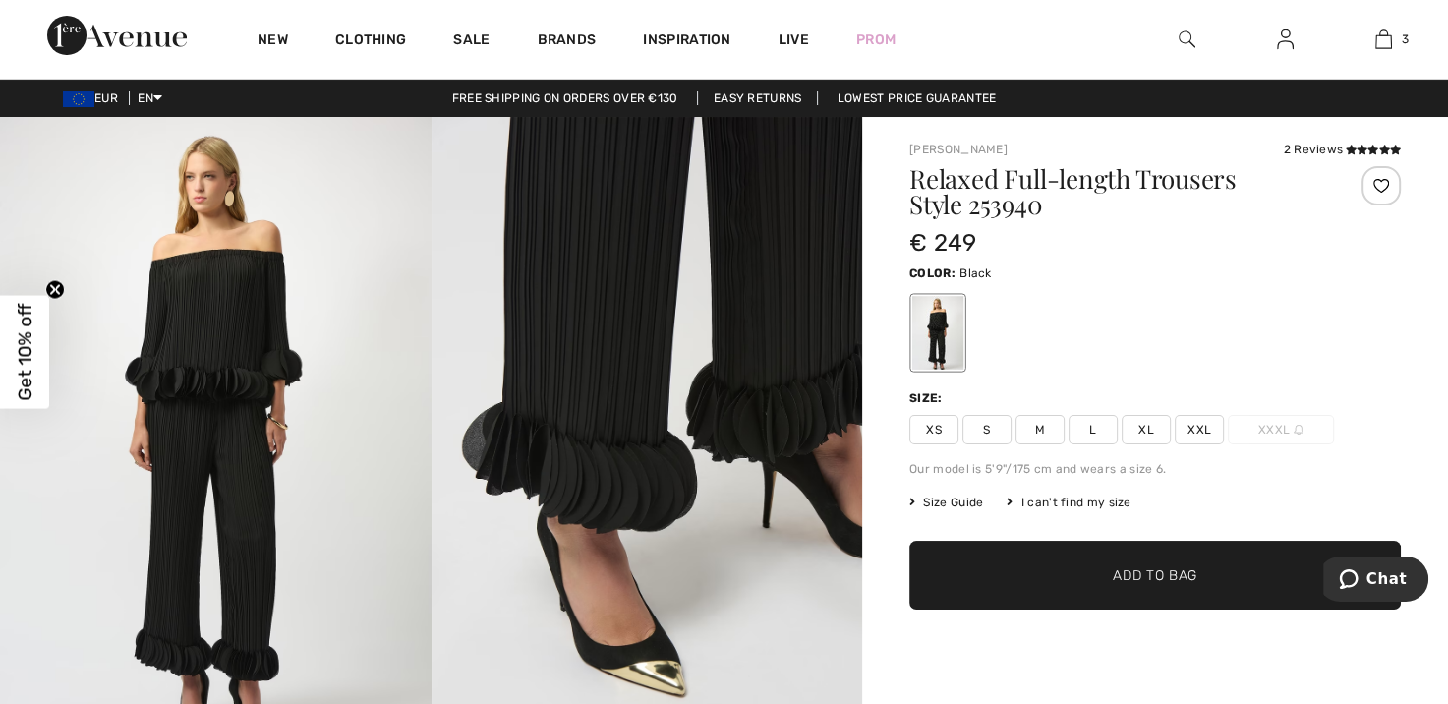
click at [941, 436] on span "XS" at bounding box center [934, 430] width 49 height 30
click at [1147, 583] on span "Add to Bag" at bounding box center [1155, 575] width 85 height 21
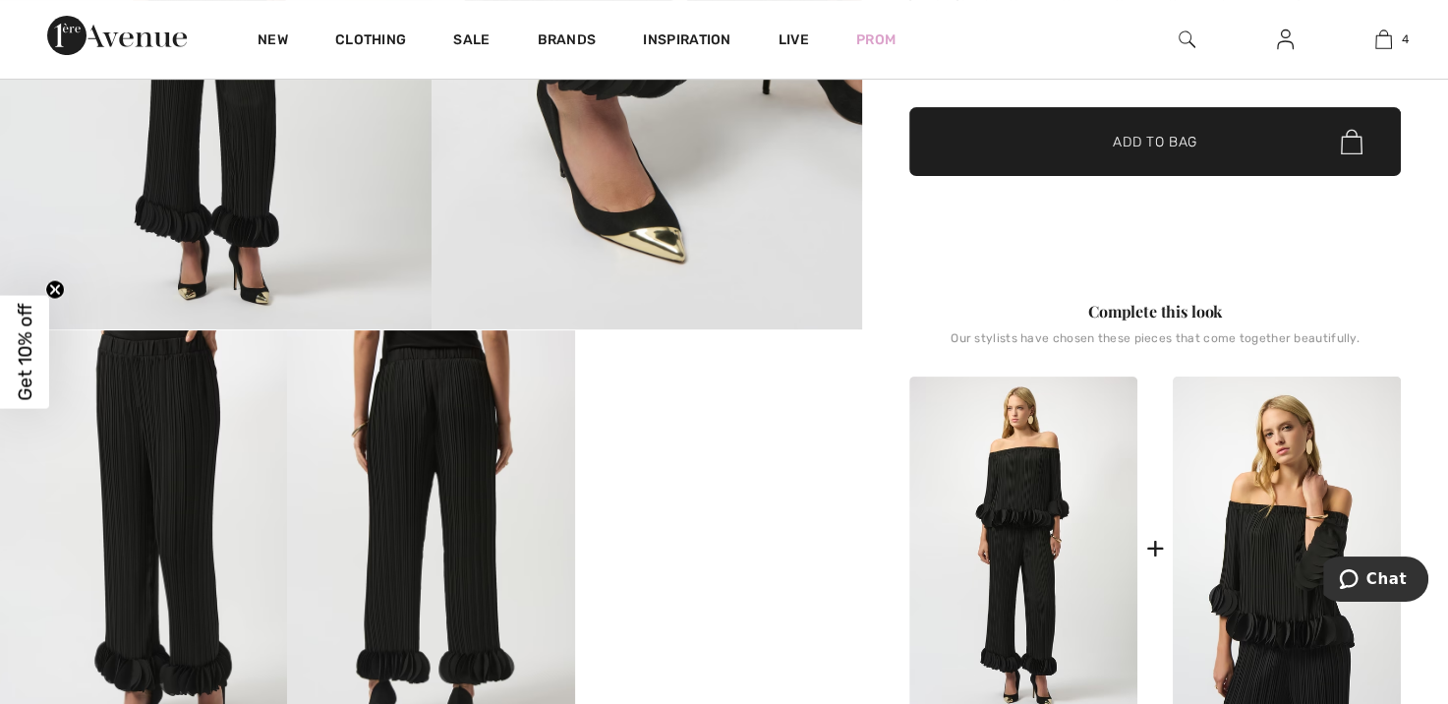
scroll to position [590, 0]
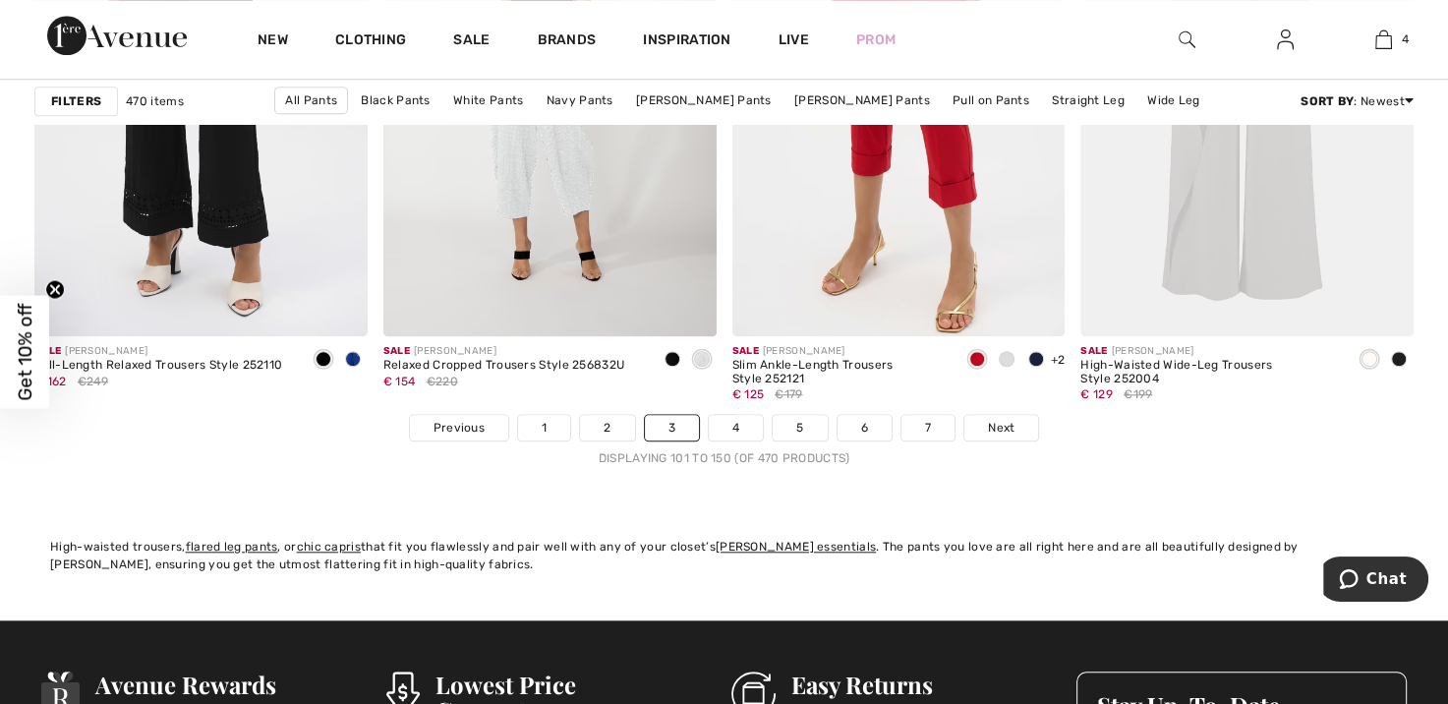
scroll to position [8949, 0]
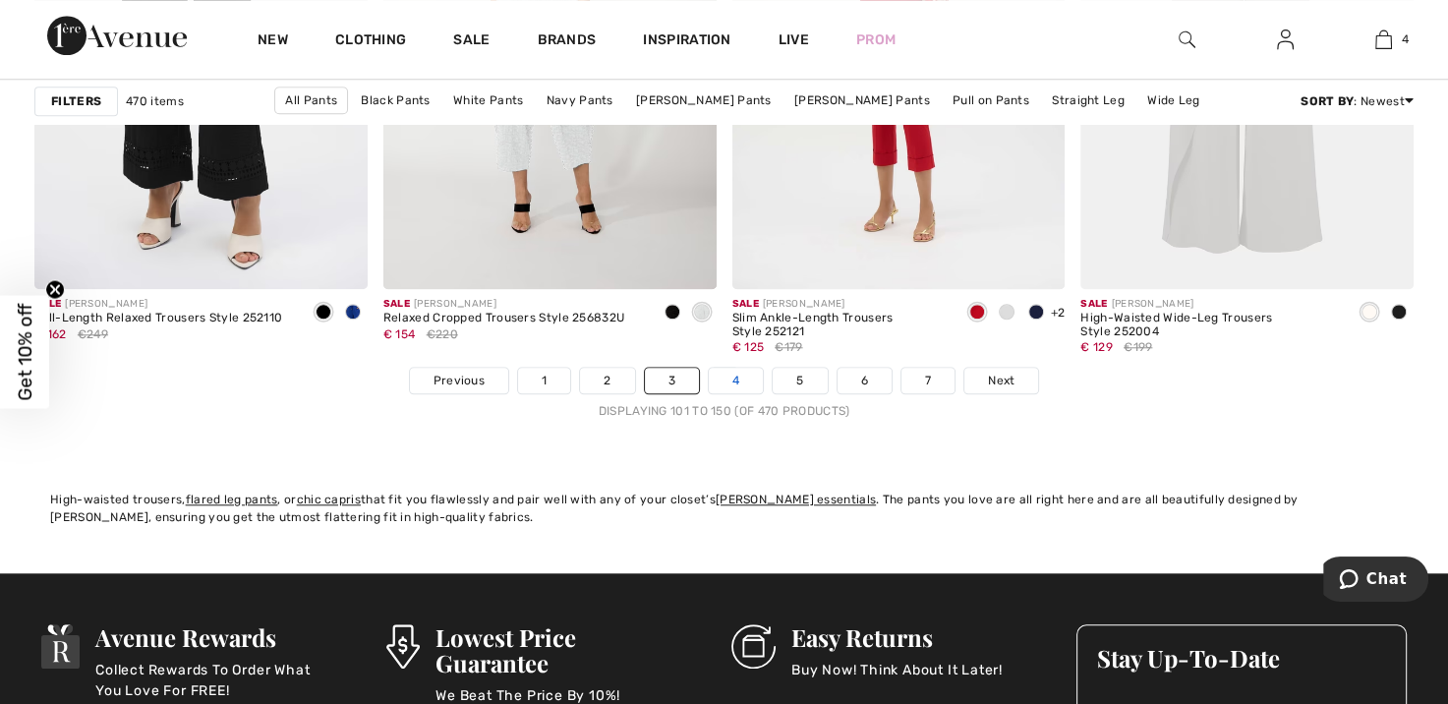
click at [728, 378] on link "4" at bounding box center [736, 381] width 54 height 26
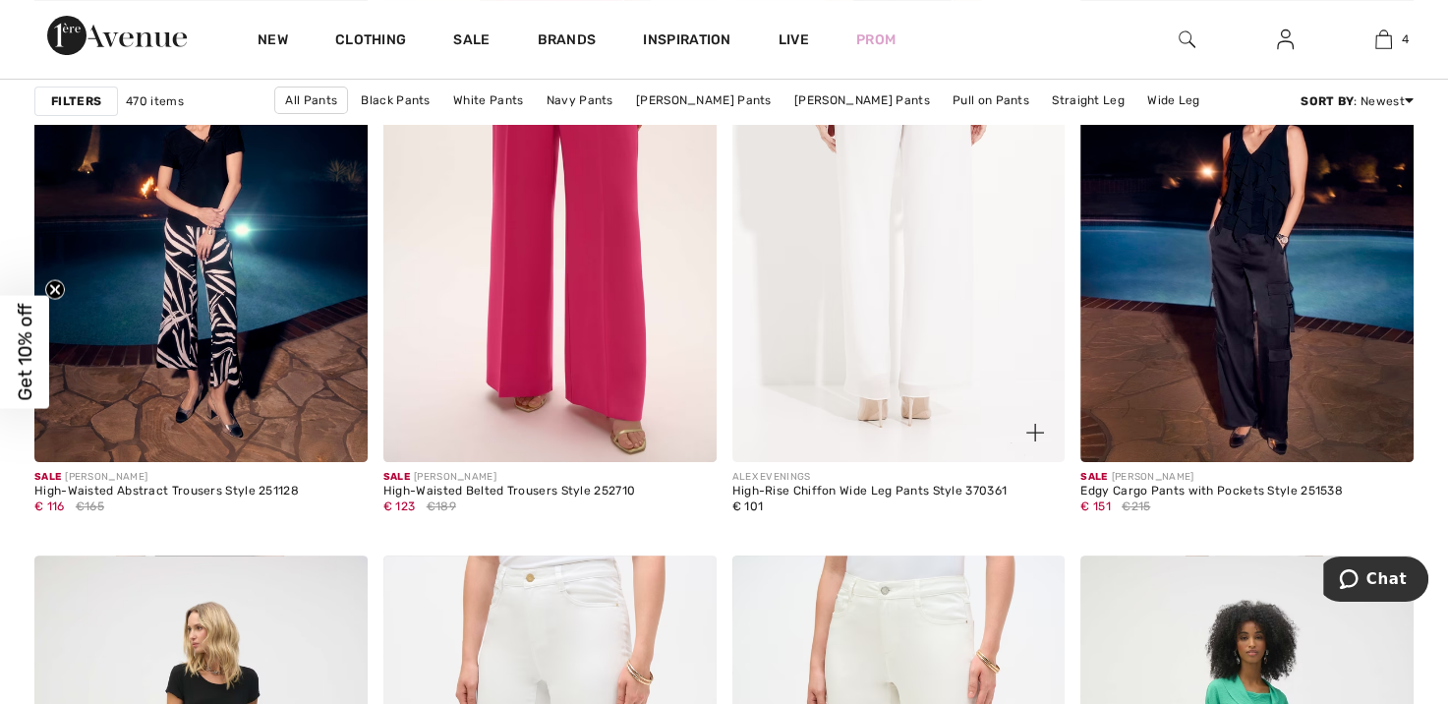
scroll to position [7670, 0]
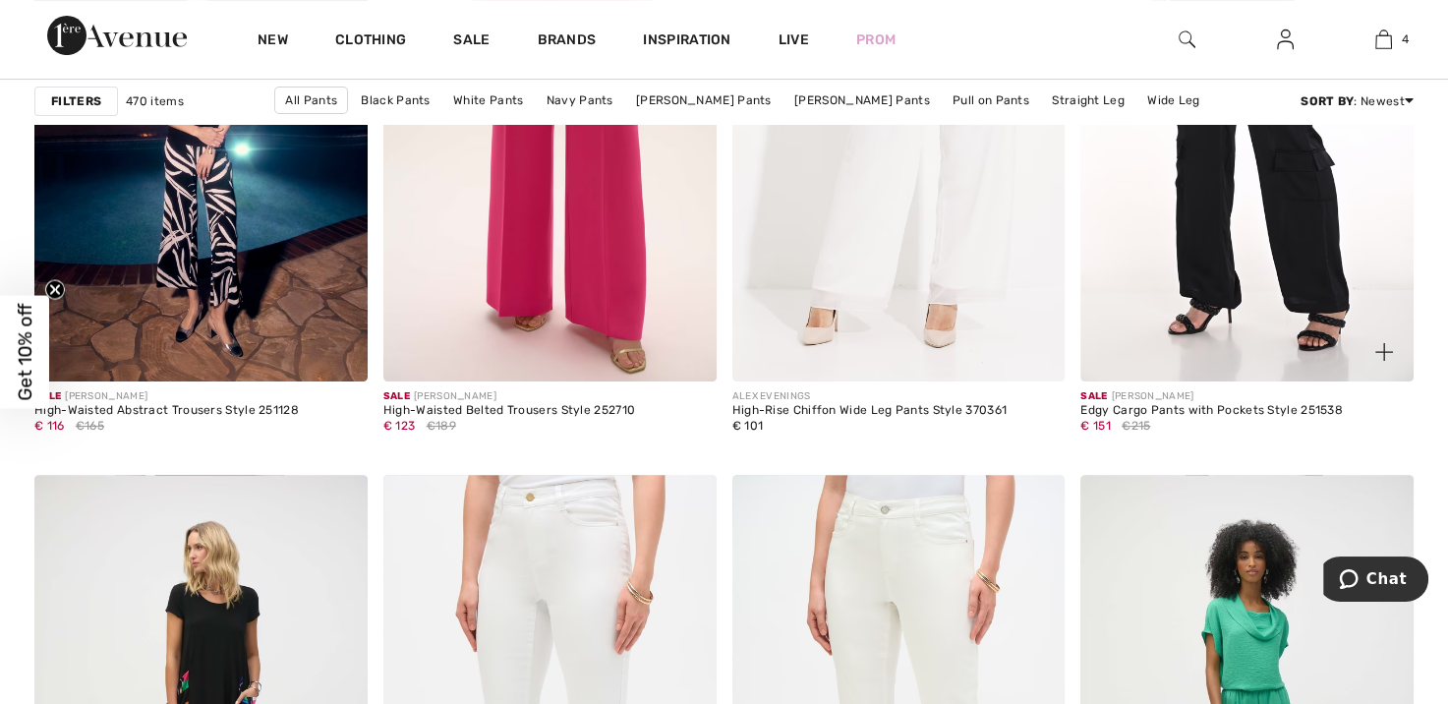
click at [1225, 264] on img at bounding box center [1247, 131] width 333 height 500
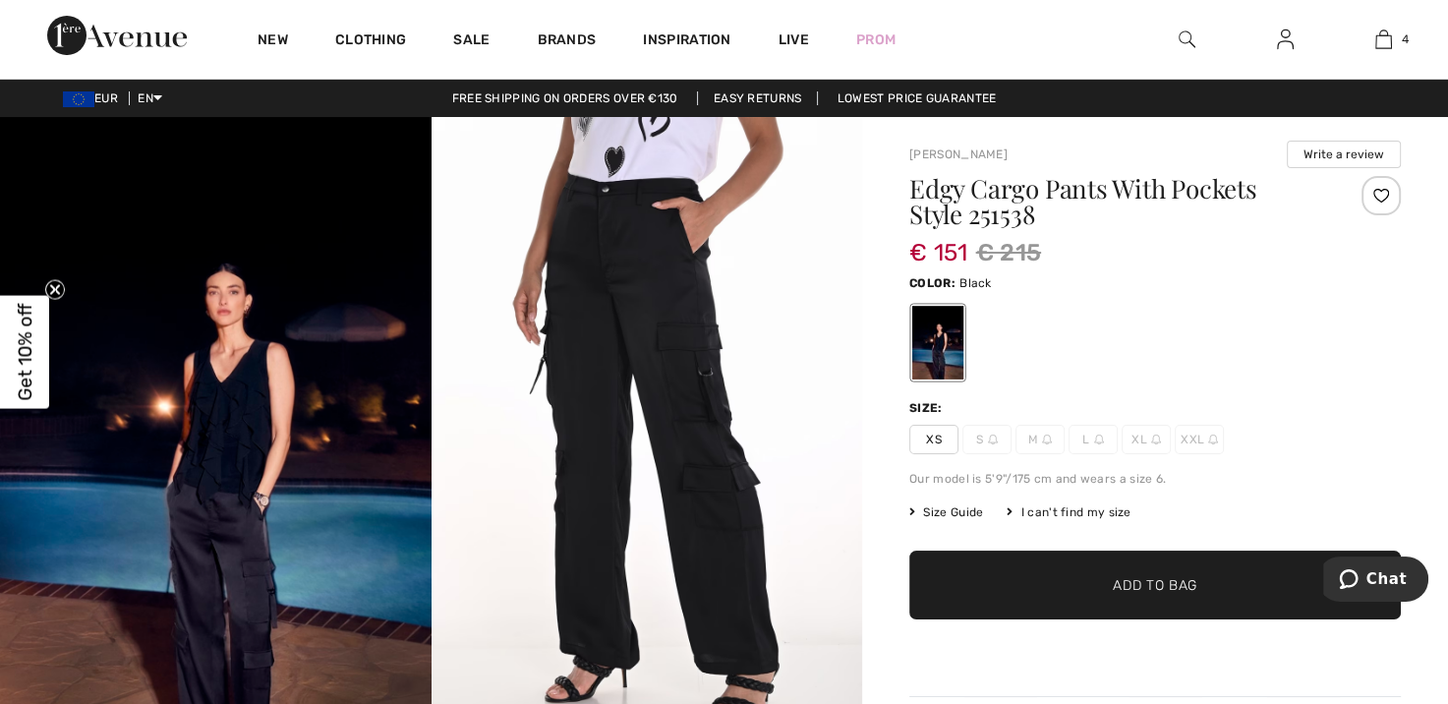
scroll to position [197, 0]
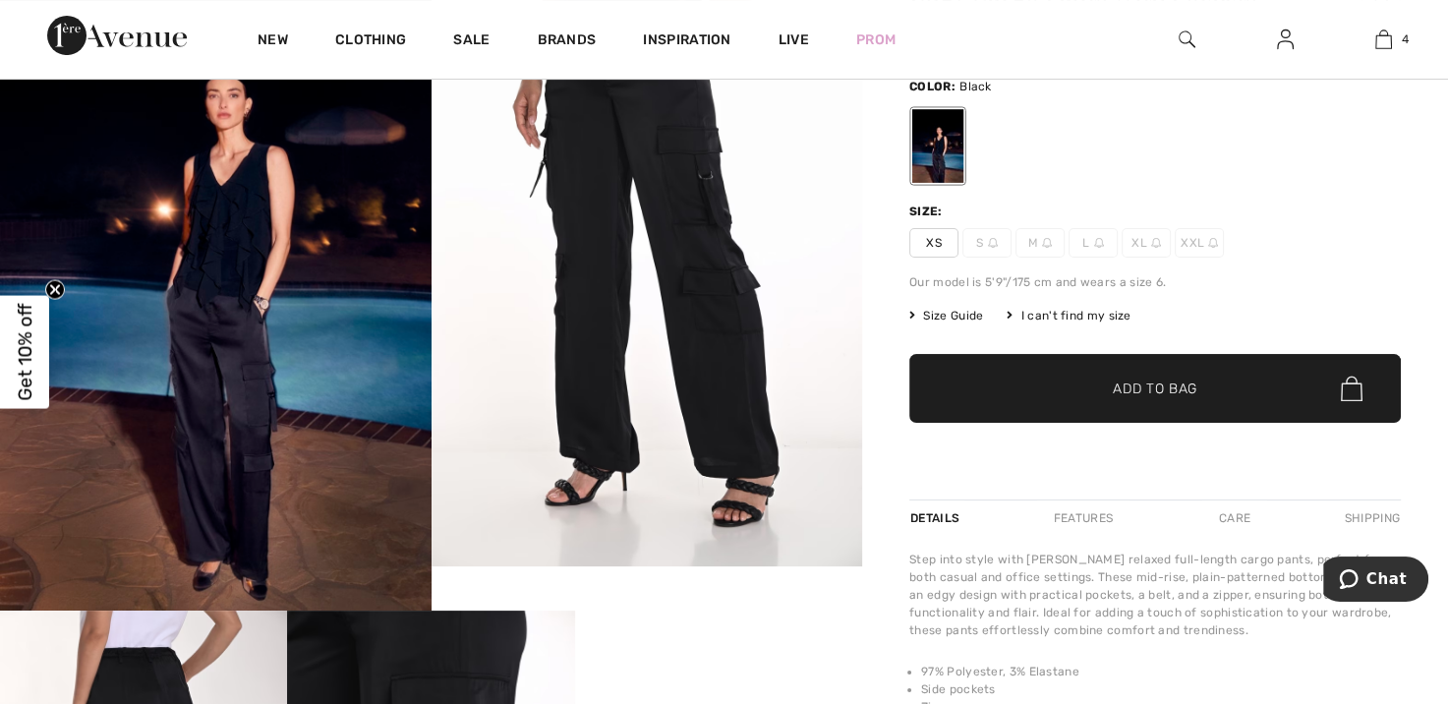
click at [929, 243] on span "XS" at bounding box center [934, 243] width 49 height 30
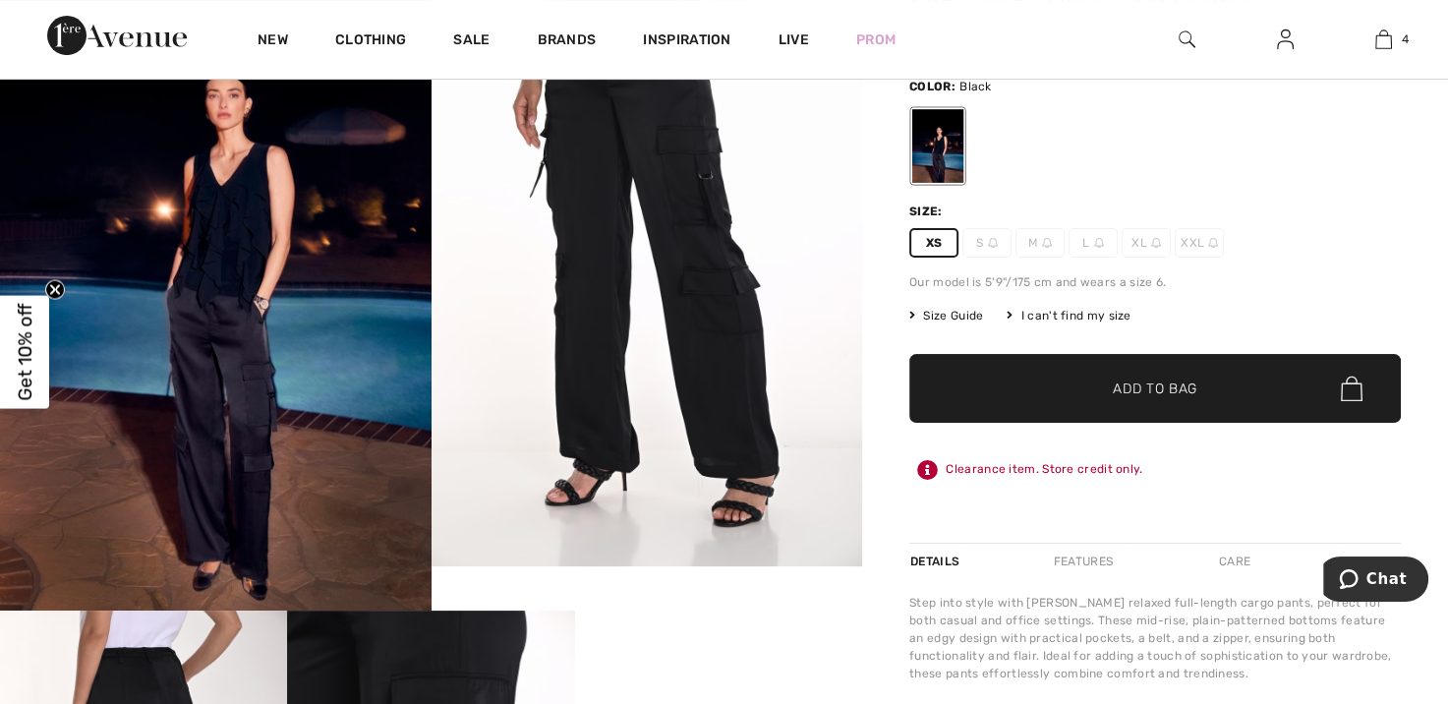
click at [1144, 379] on span "Add to Bag" at bounding box center [1155, 389] width 85 height 21
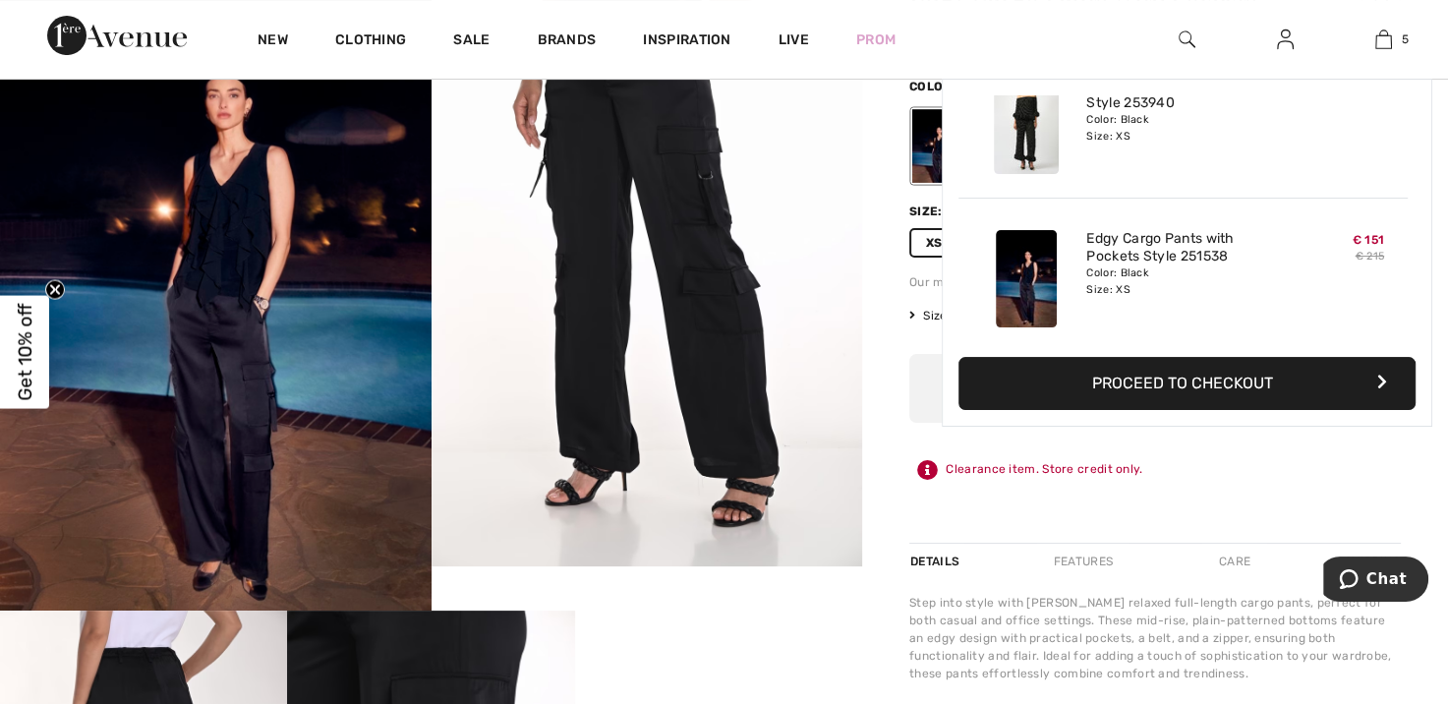
scroll to position [520, 0]
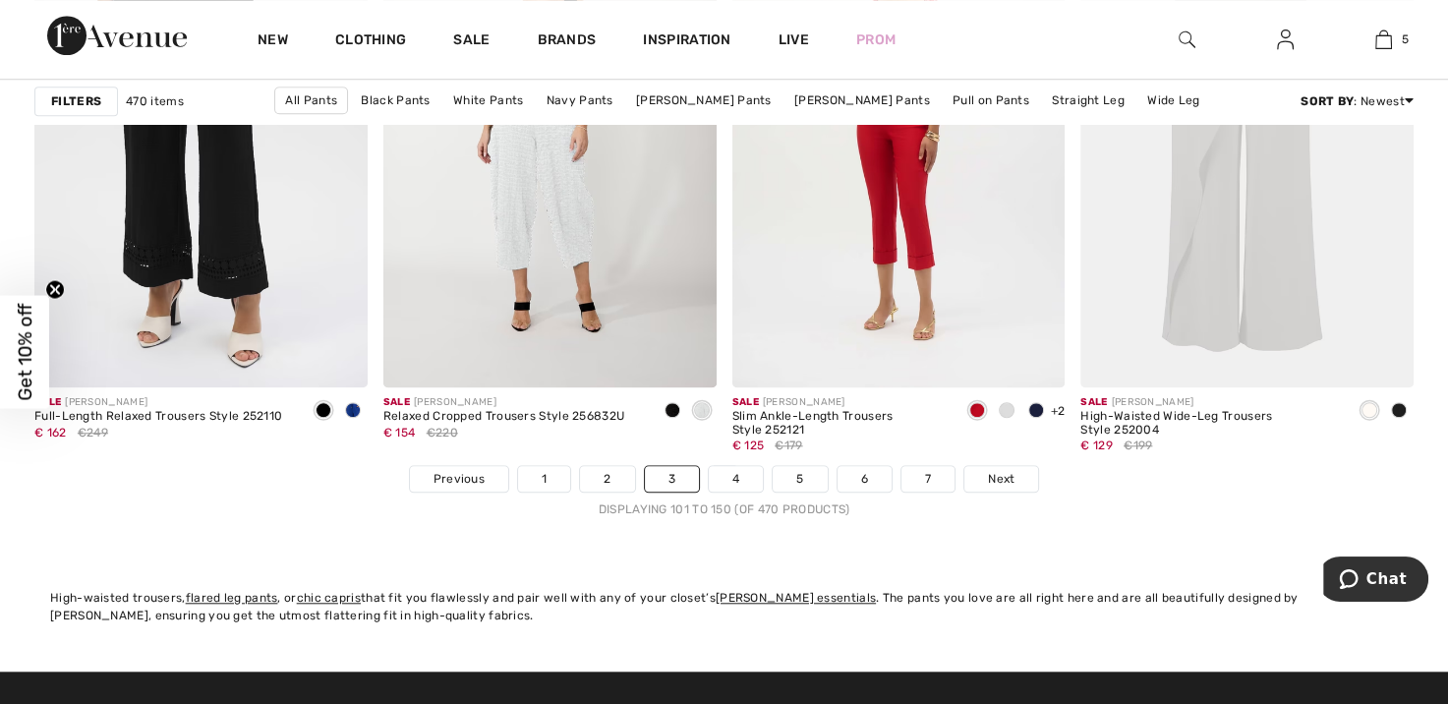
scroll to position [9145, 0]
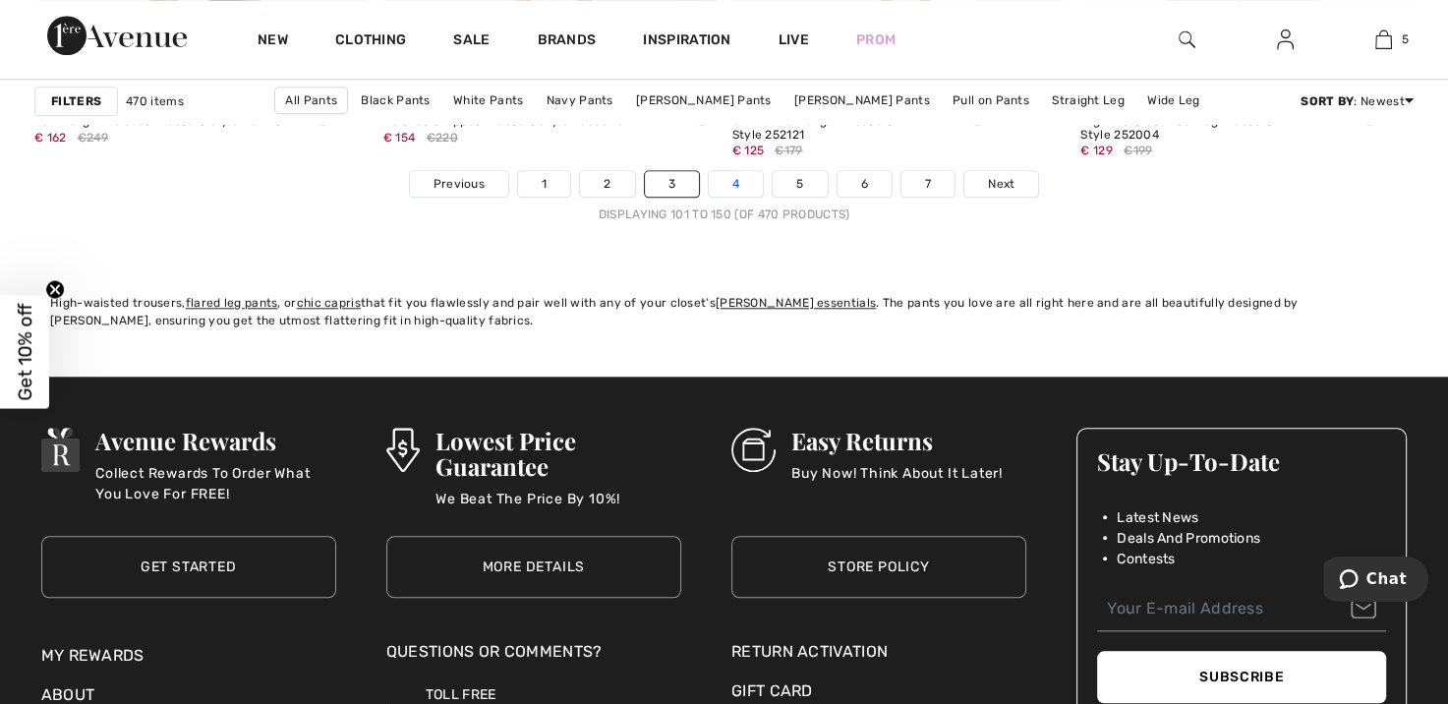
click at [733, 191] on link "4" at bounding box center [736, 184] width 54 height 26
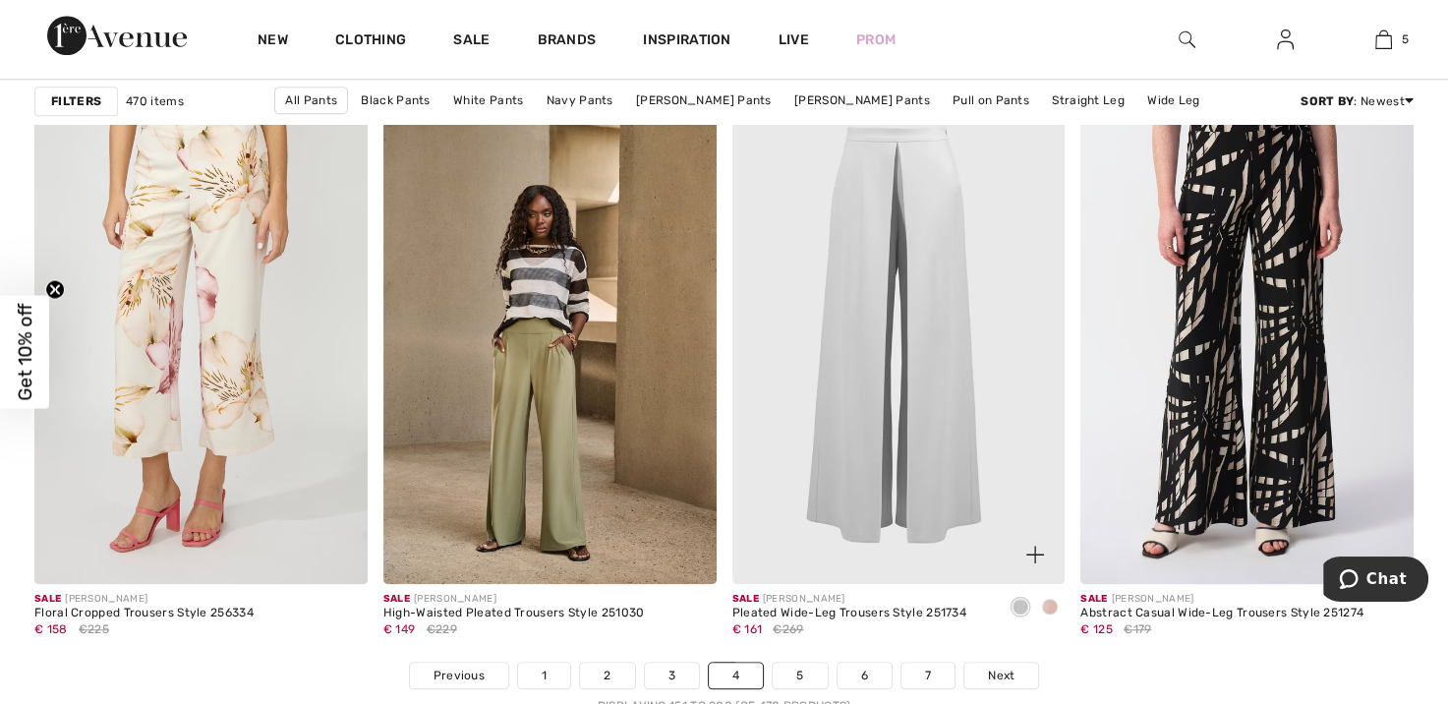
scroll to position [8949, 0]
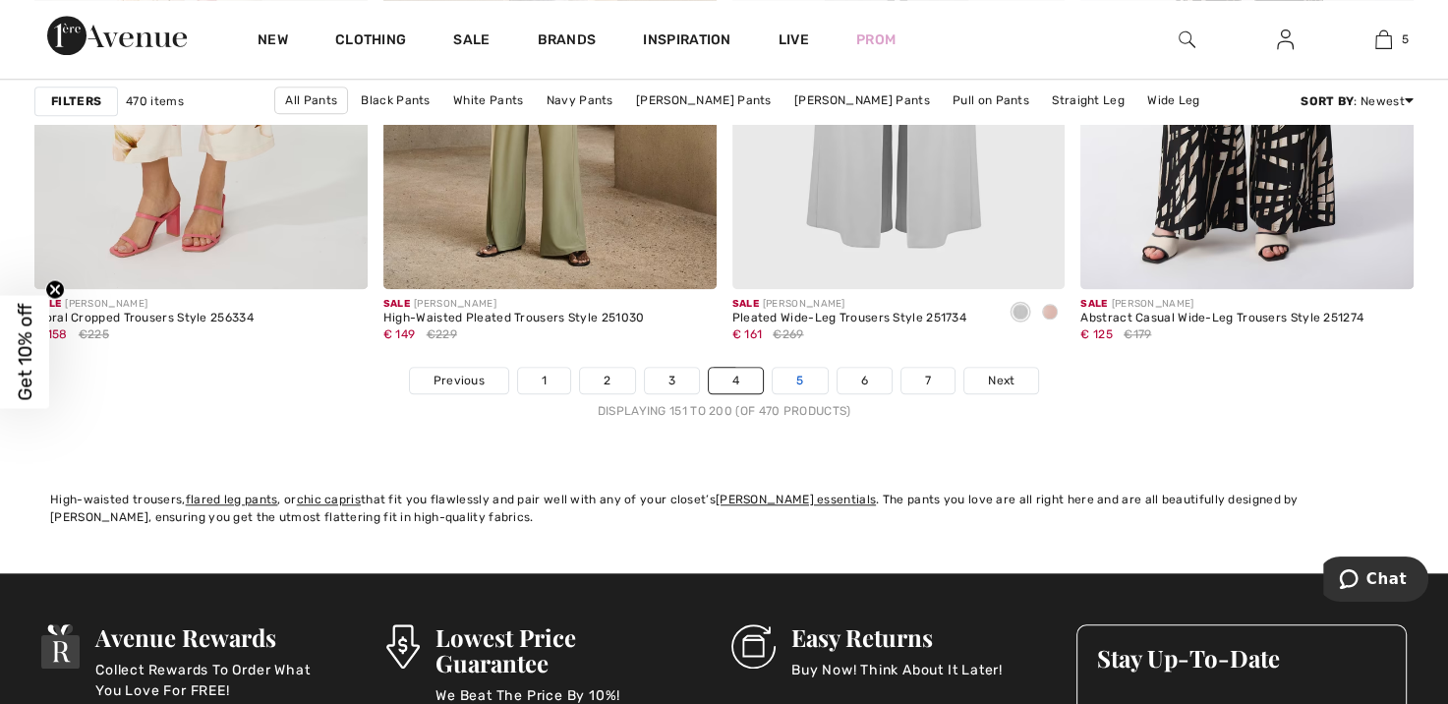
click at [795, 378] on link "5" at bounding box center [800, 381] width 54 height 26
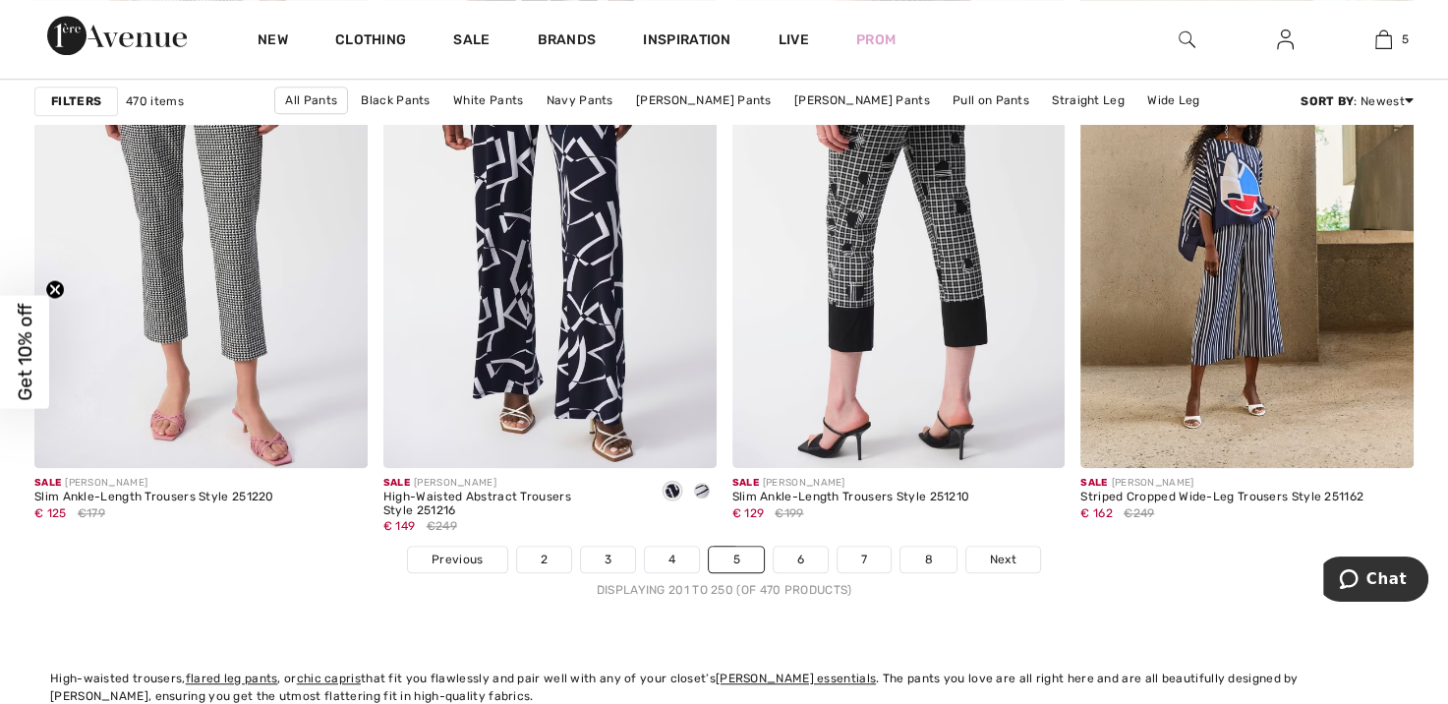
scroll to position [8850, 0]
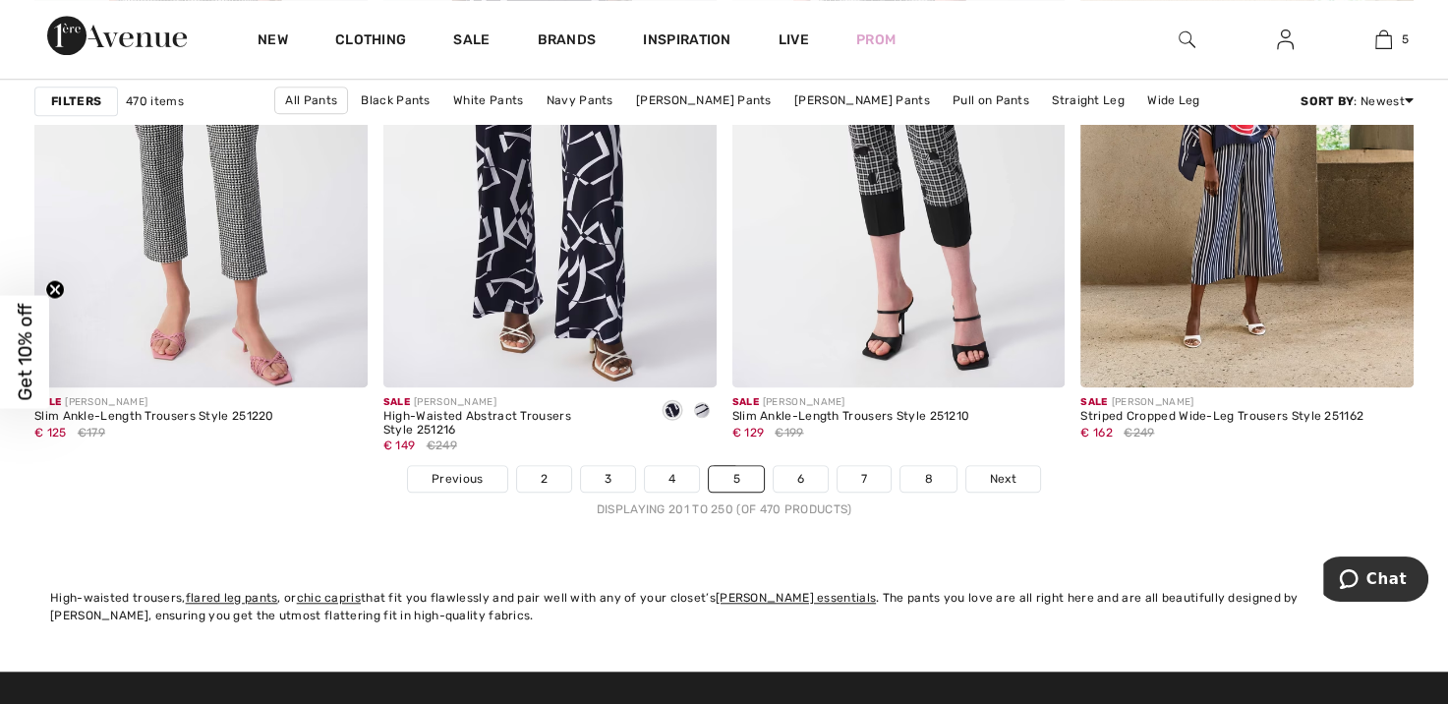
click at [795, 489] on li "6" at bounding box center [801, 479] width 56 height 28
click at [802, 469] on link "6" at bounding box center [801, 479] width 54 height 26
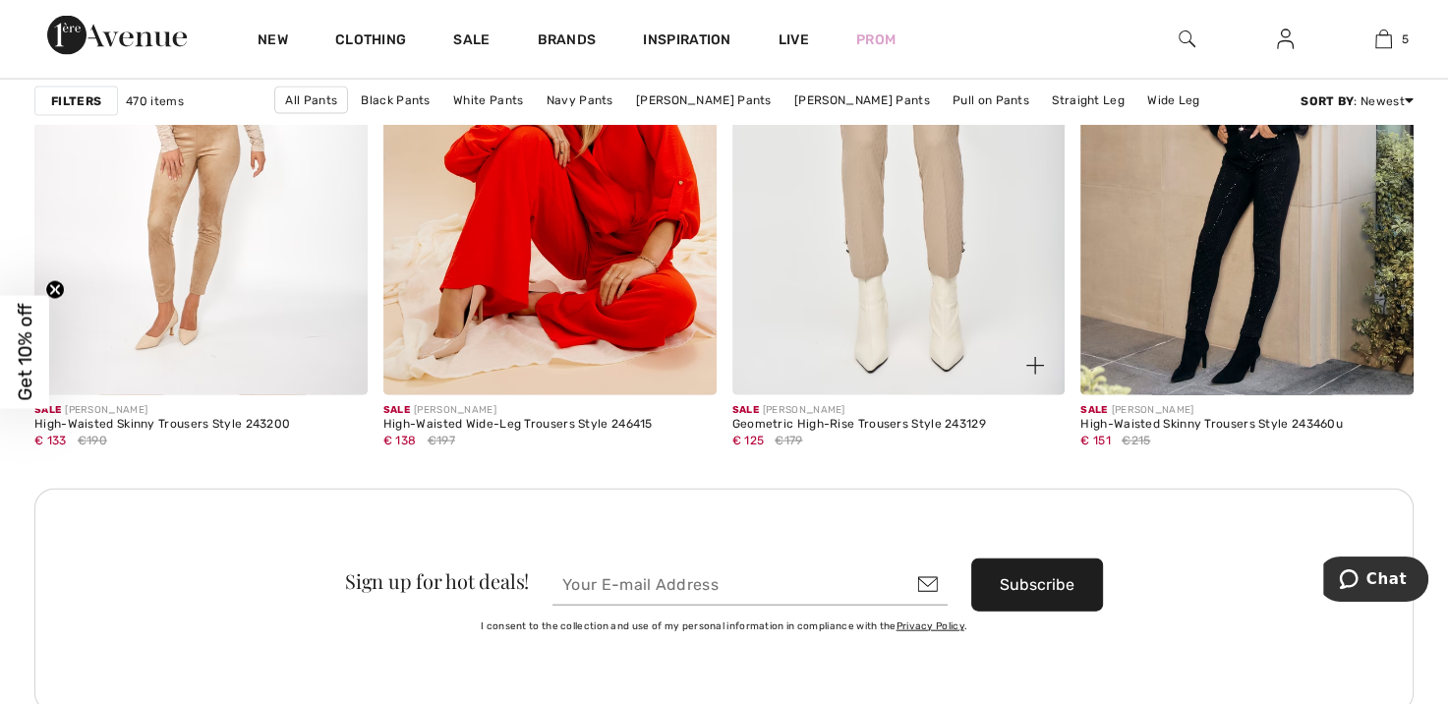
scroll to position [4228, 0]
